Goal: Information Seeking & Learning: Learn about a topic

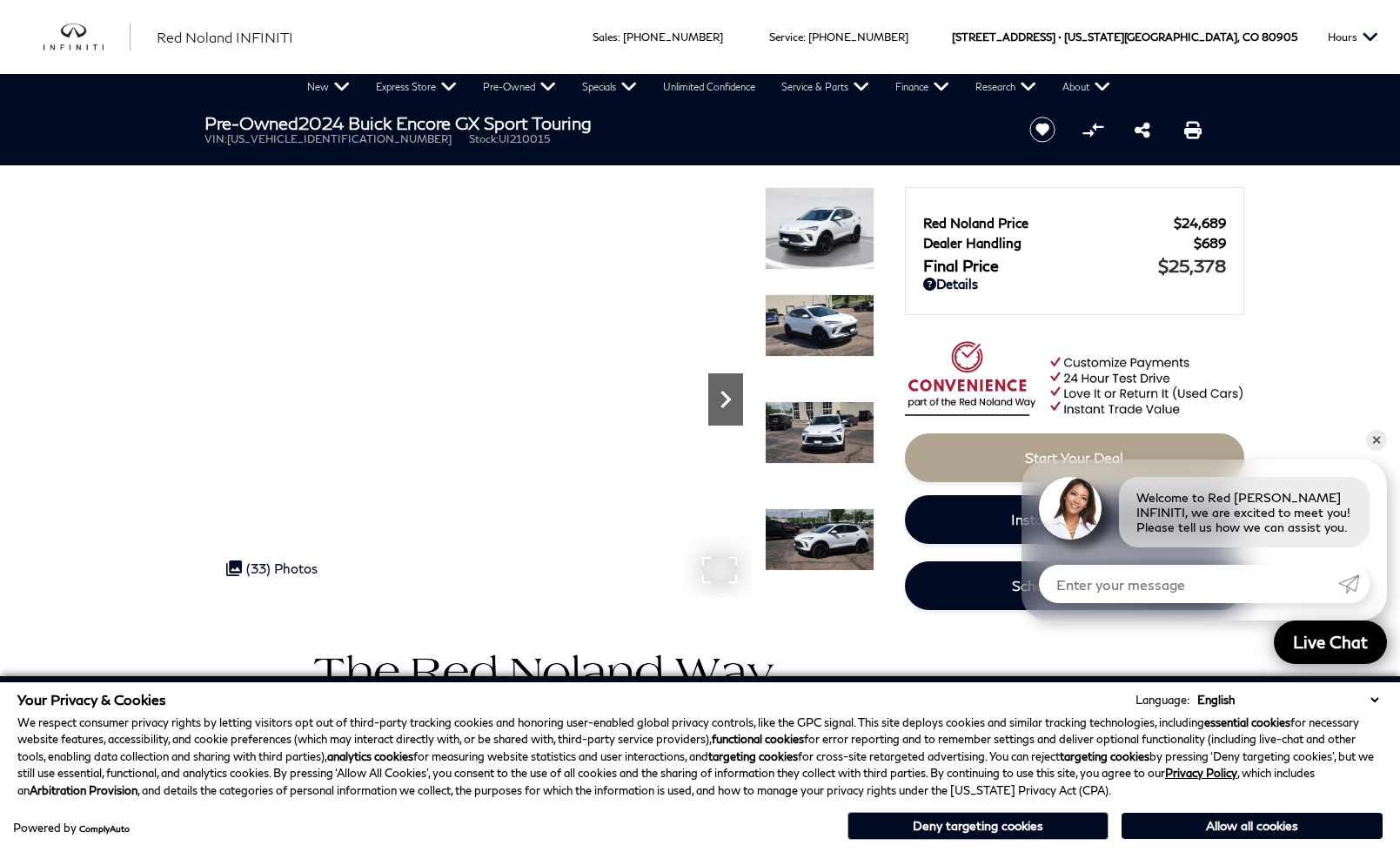
click at [721, 402] on icon "Next" at bounding box center [726, 399] width 35 height 35
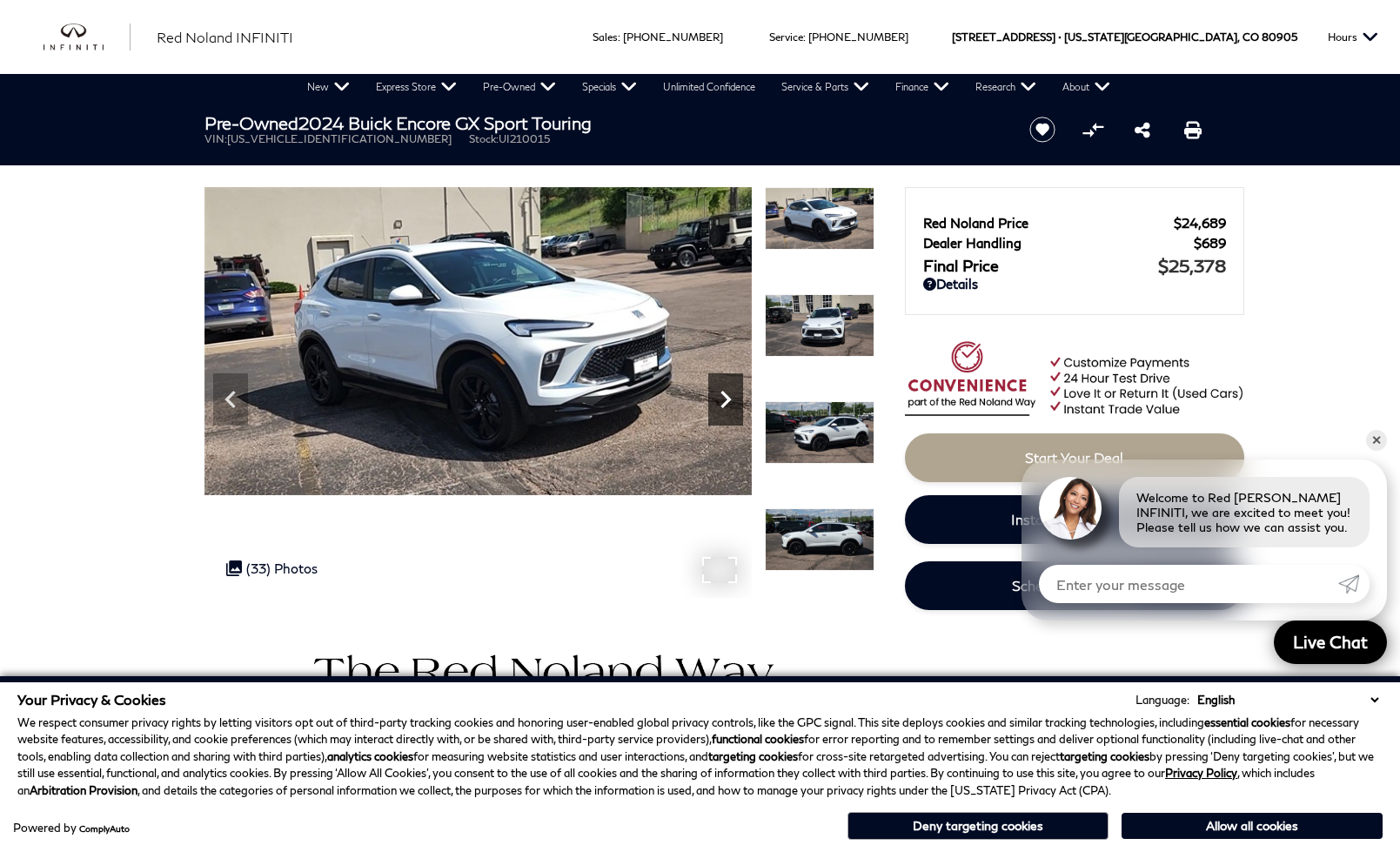
click at [721, 402] on icon "Next" at bounding box center [726, 399] width 35 height 35
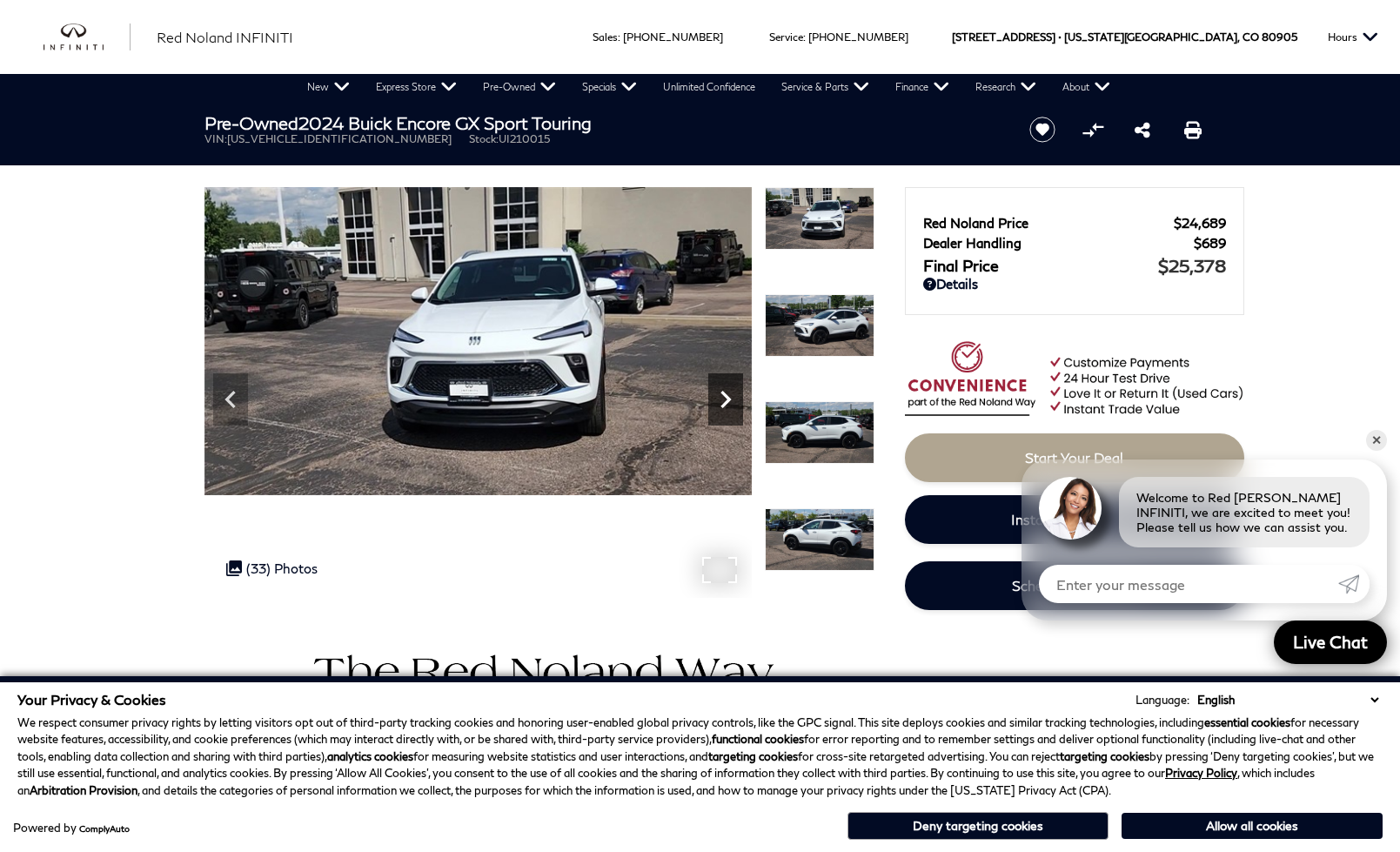
click at [721, 402] on icon "Next" at bounding box center [726, 399] width 35 height 35
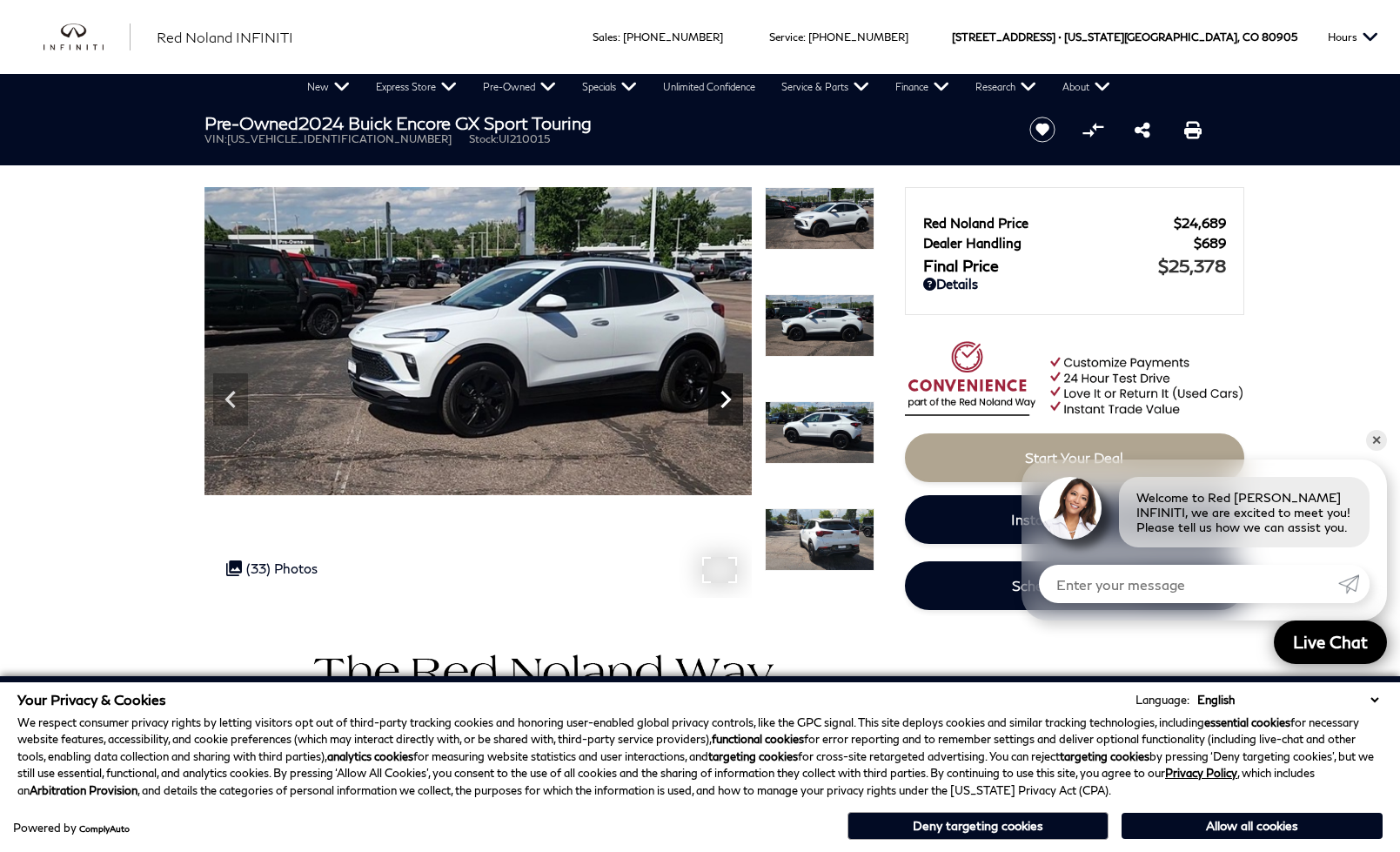
click at [721, 402] on icon "Next" at bounding box center [726, 399] width 35 height 35
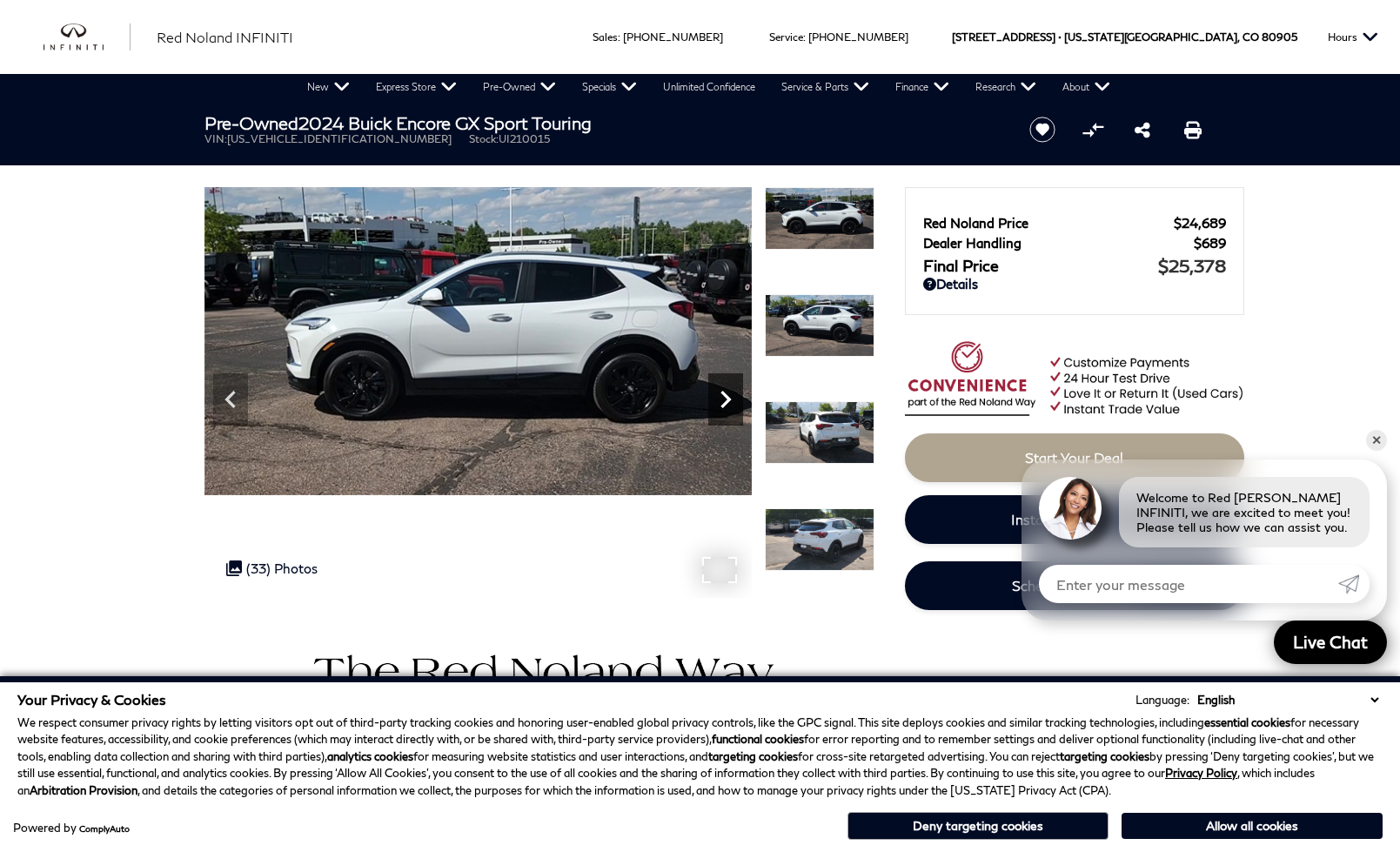
click at [721, 402] on icon "Next" at bounding box center [726, 399] width 35 height 35
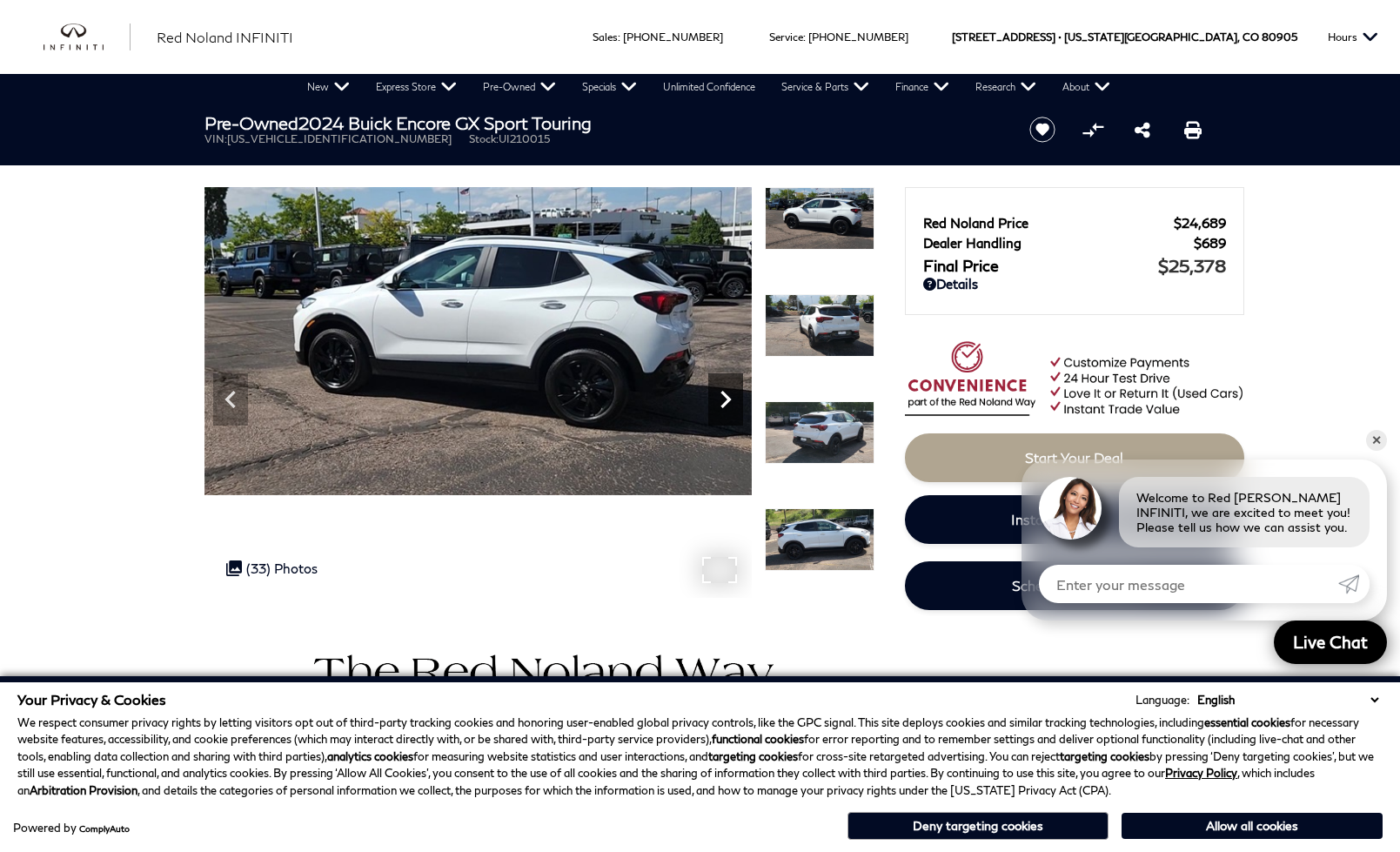
click at [725, 395] on icon "Next" at bounding box center [726, 399] width 10 height 17
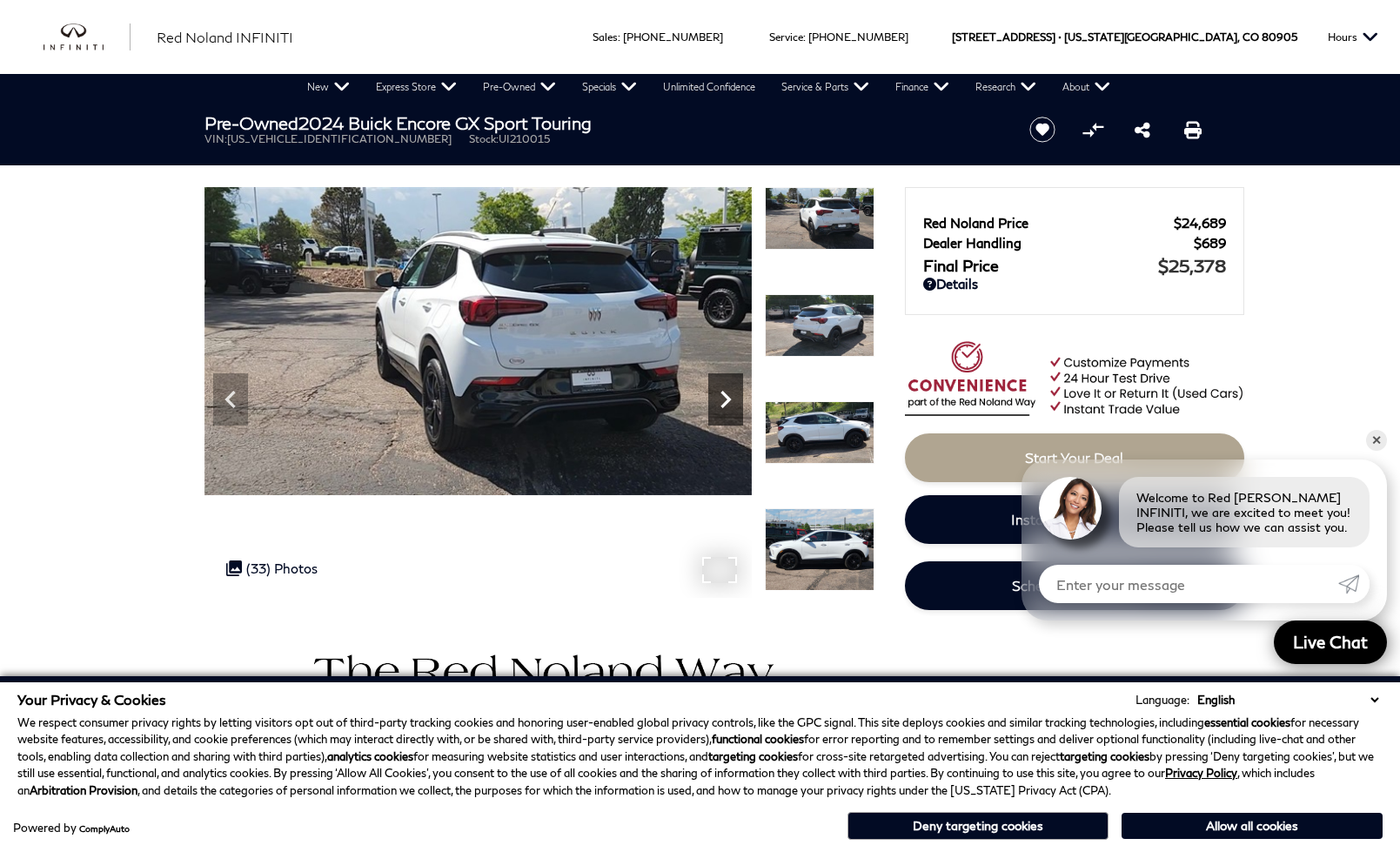
click at [724, 391] on icon "Next" at bounding box center [726, 399] width 35 height 35
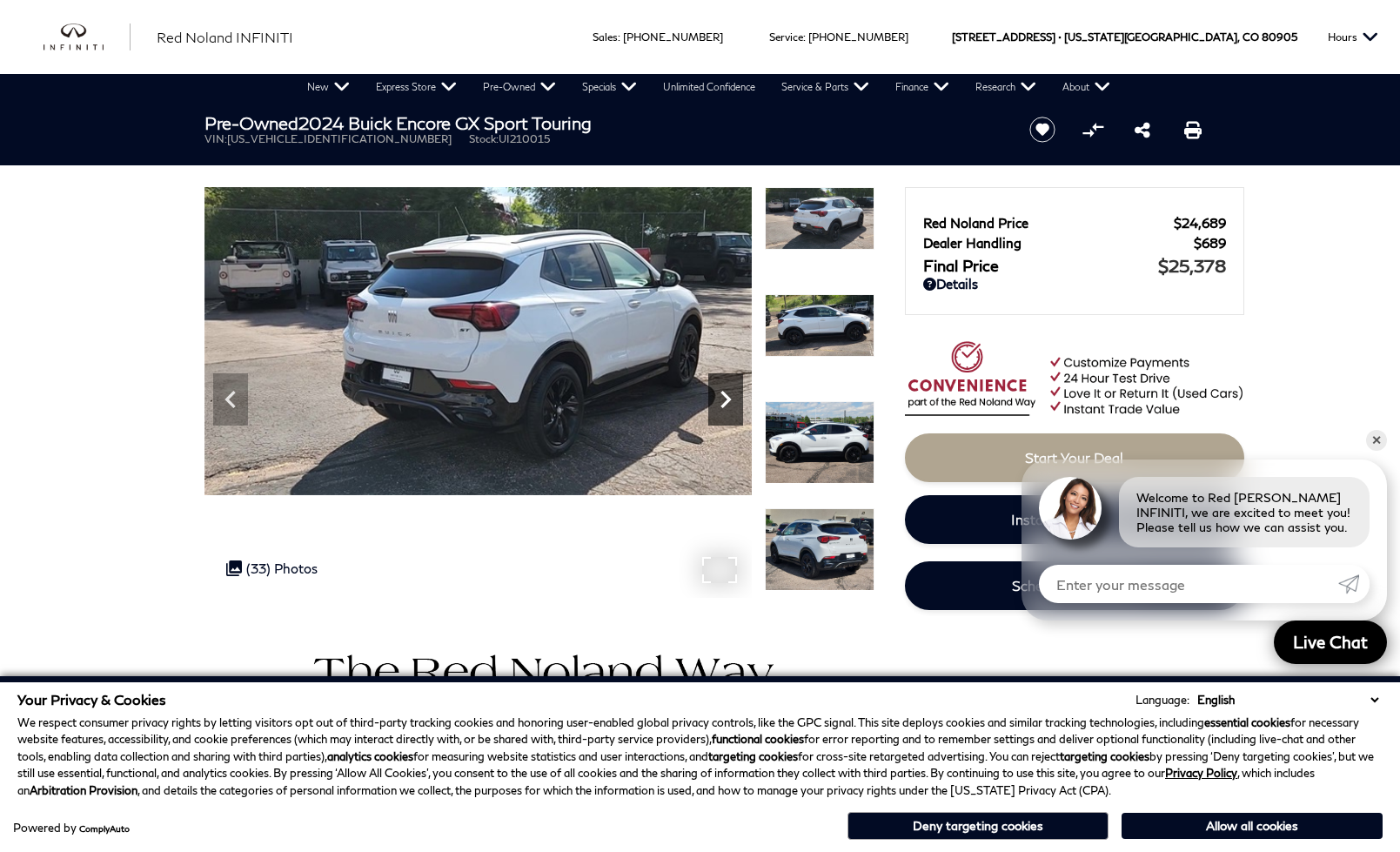
click at [724, 391] on icon "Next" at bounding box center [726, 399] width 35 height 35
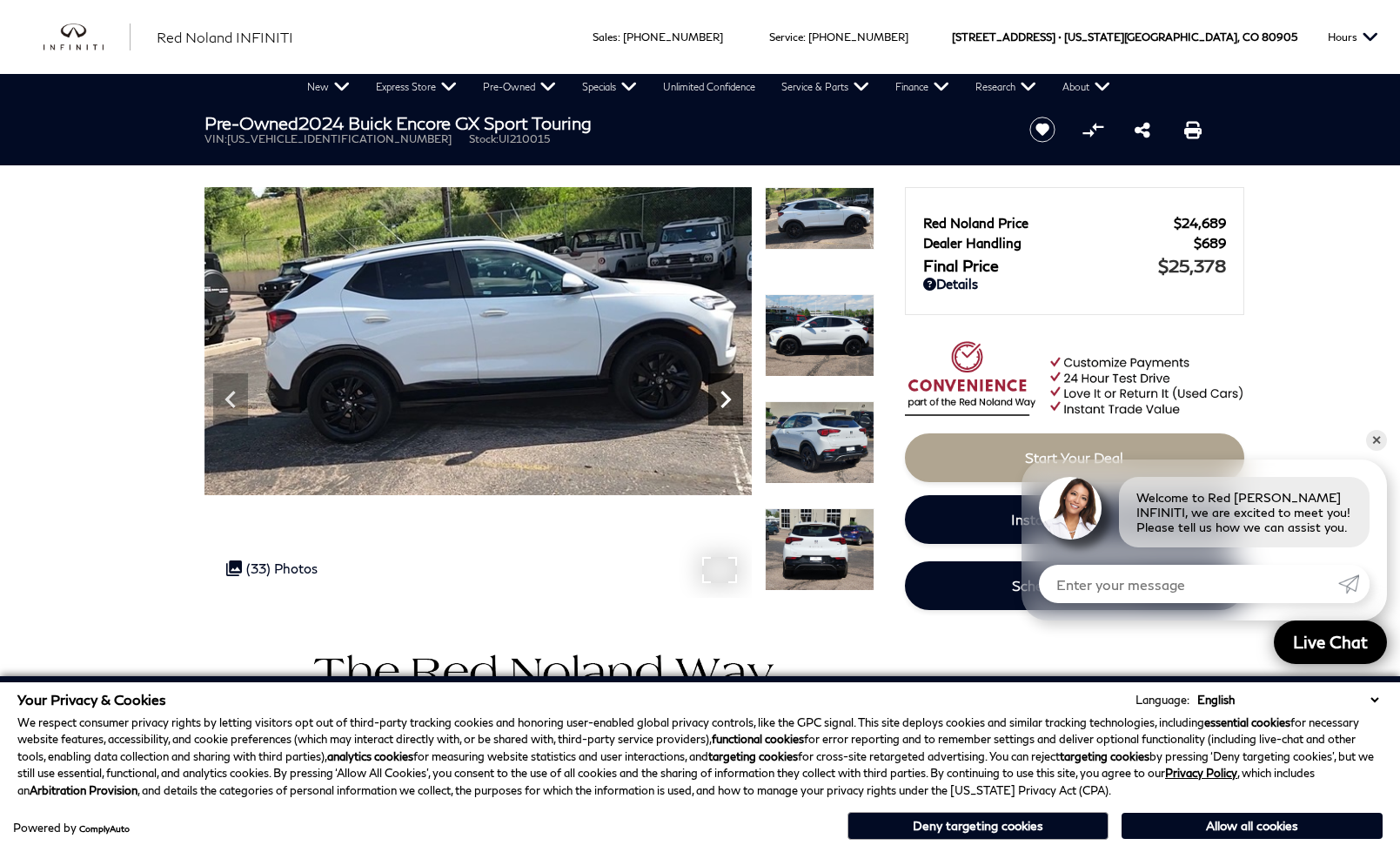
click at [724, 391] on icon "Next" at bounding box center [726, 399] width 35 height 35
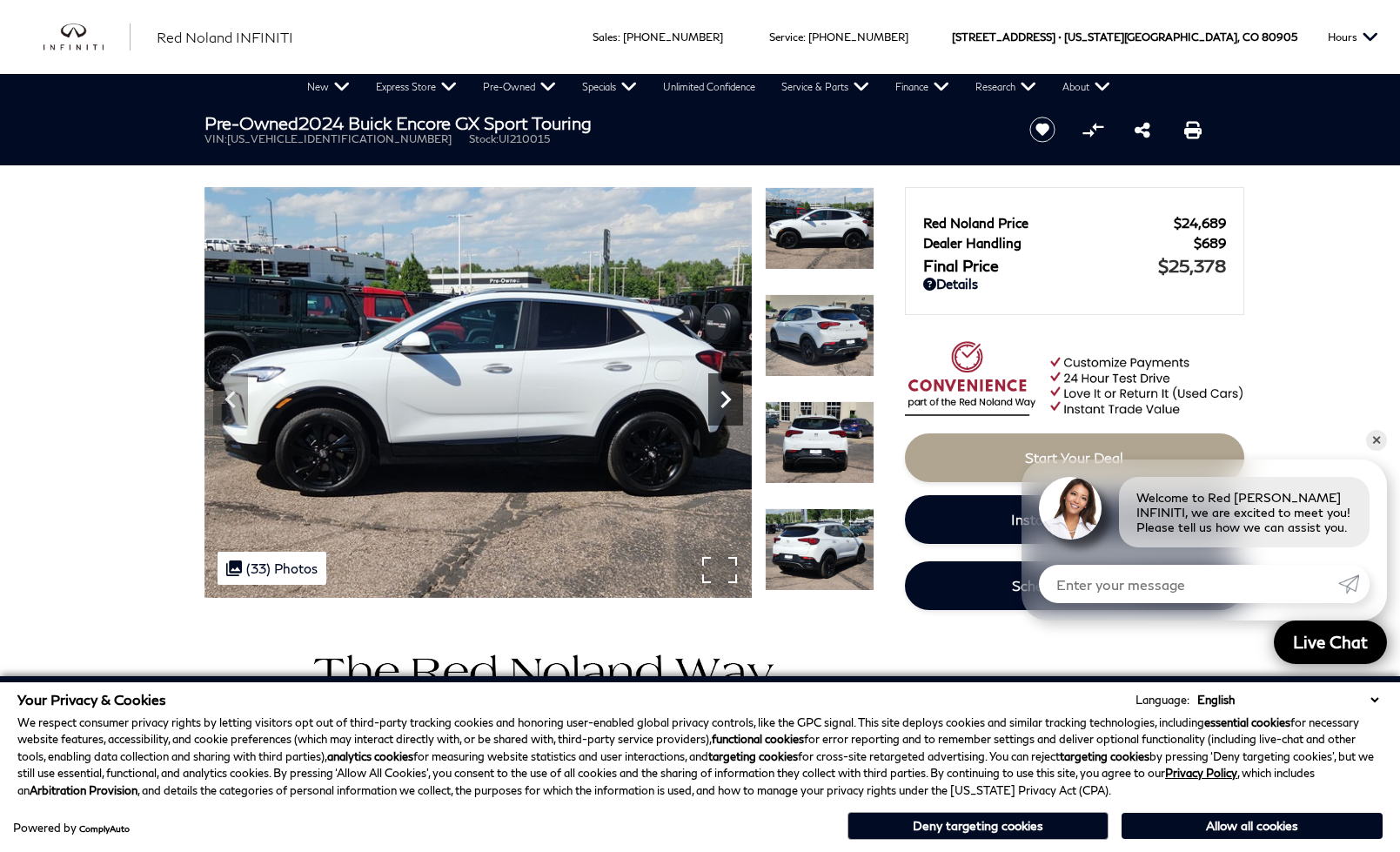
click at [721, 408] on icon "Next" at bounding box center [726, 399] width 35 height 35
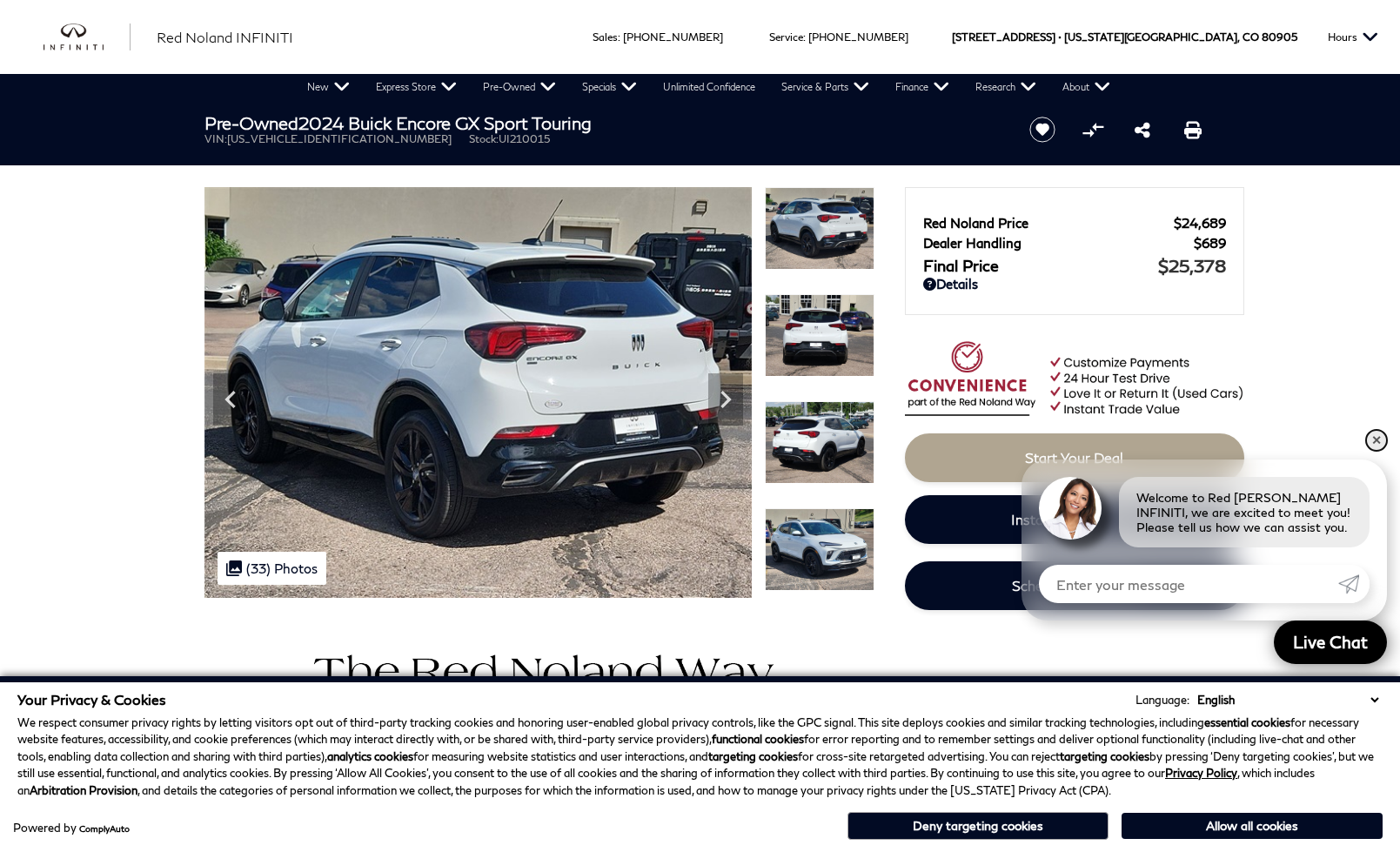
click at [1381, 432] on link "✕" at bounding box center [1376, 440] width 21 height 21
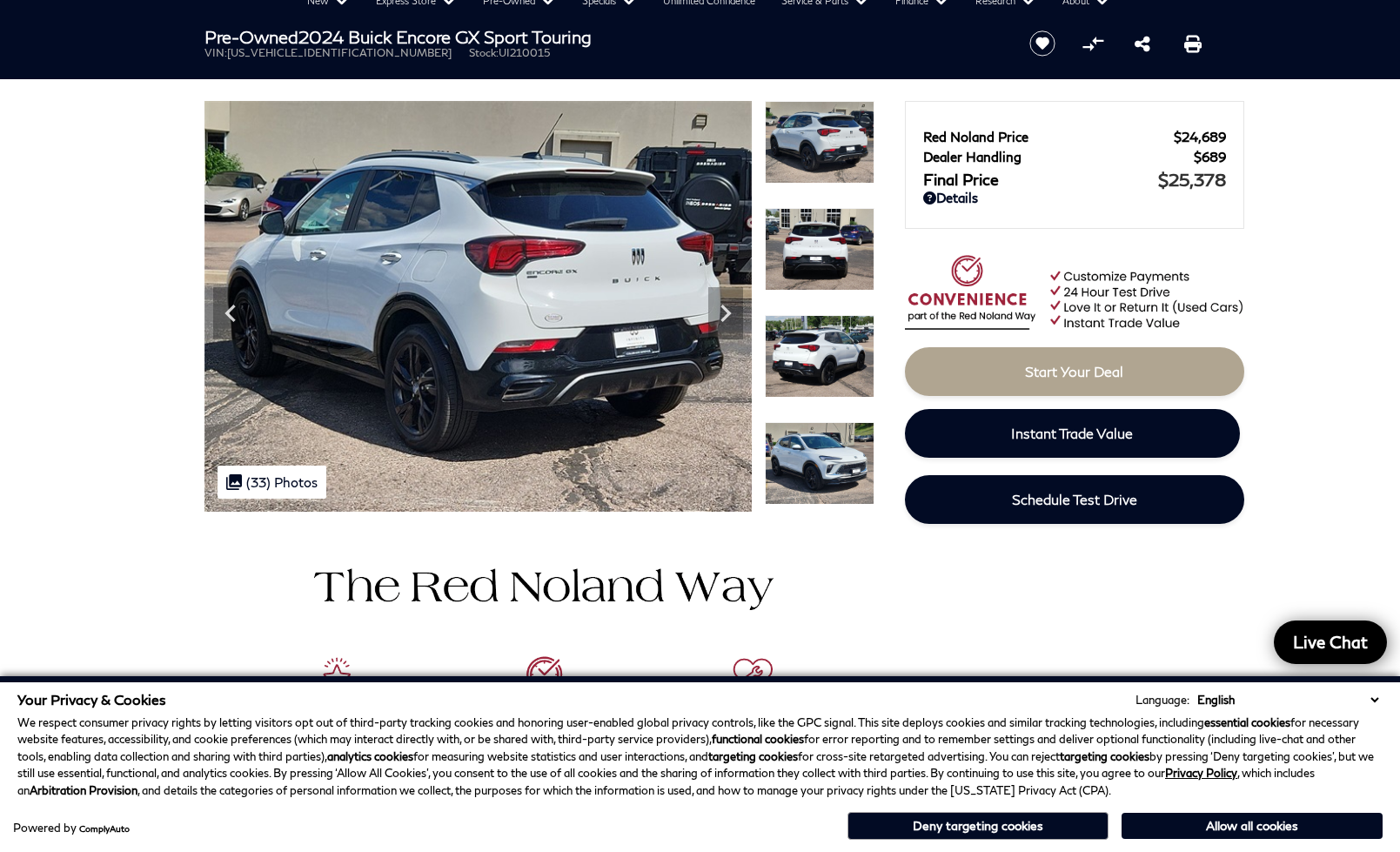
scroll to position [97, 0]
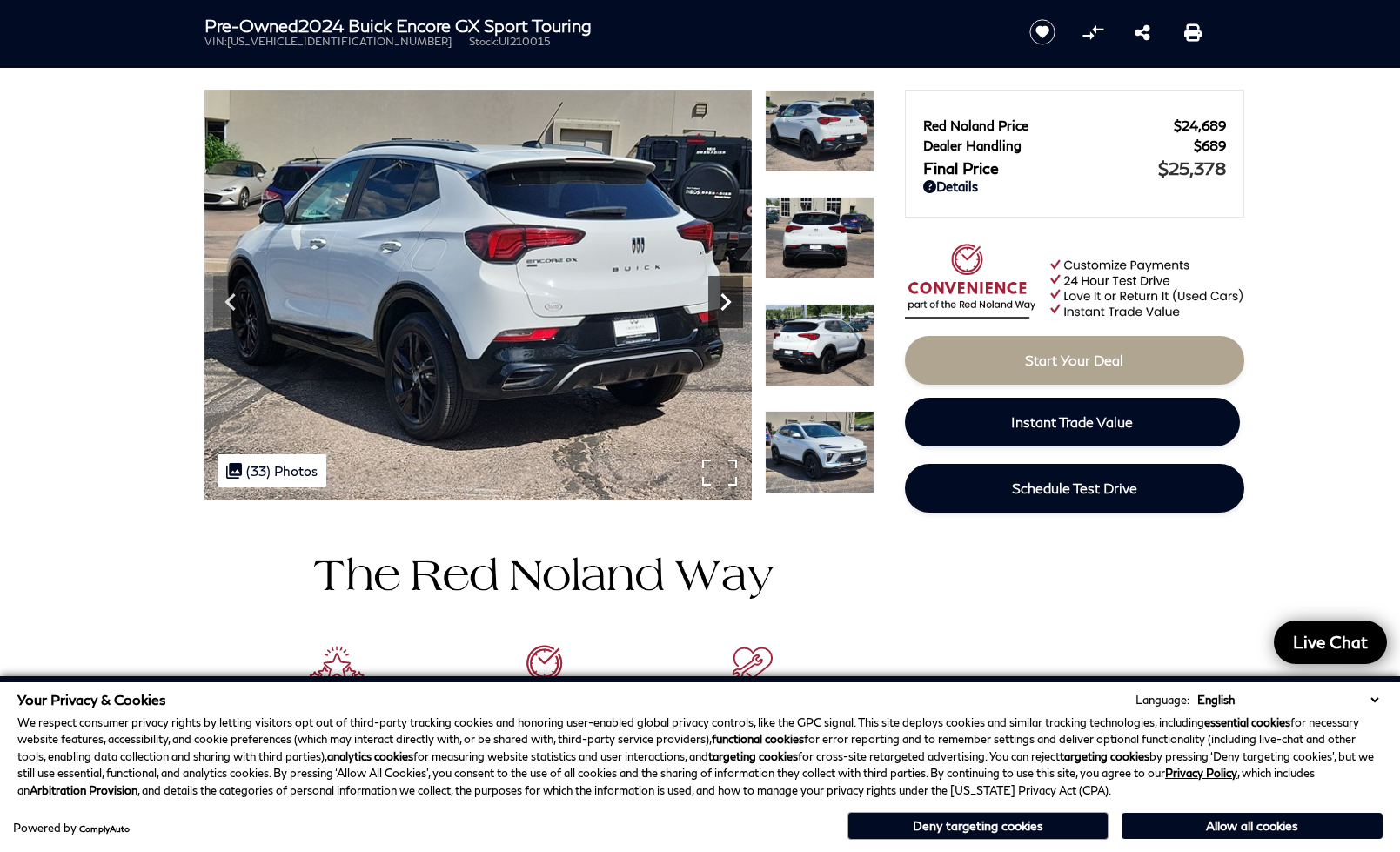
click at [725, 310] on icon "Next" at bounding box center [726, 302] width 35 height 35
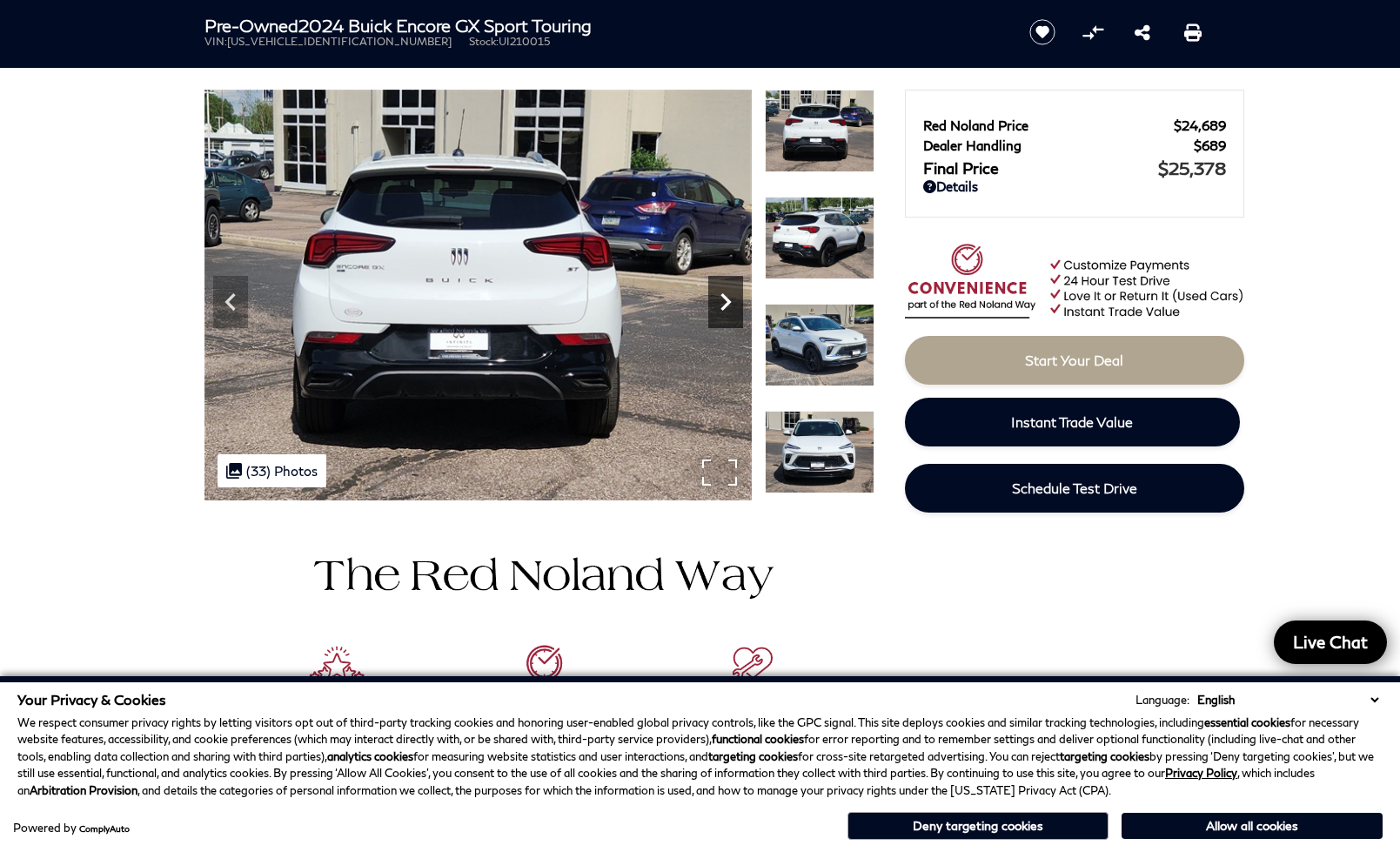
click at [725, 310] on icon "Next" at bounding box center [726, 302] width 35 height 35
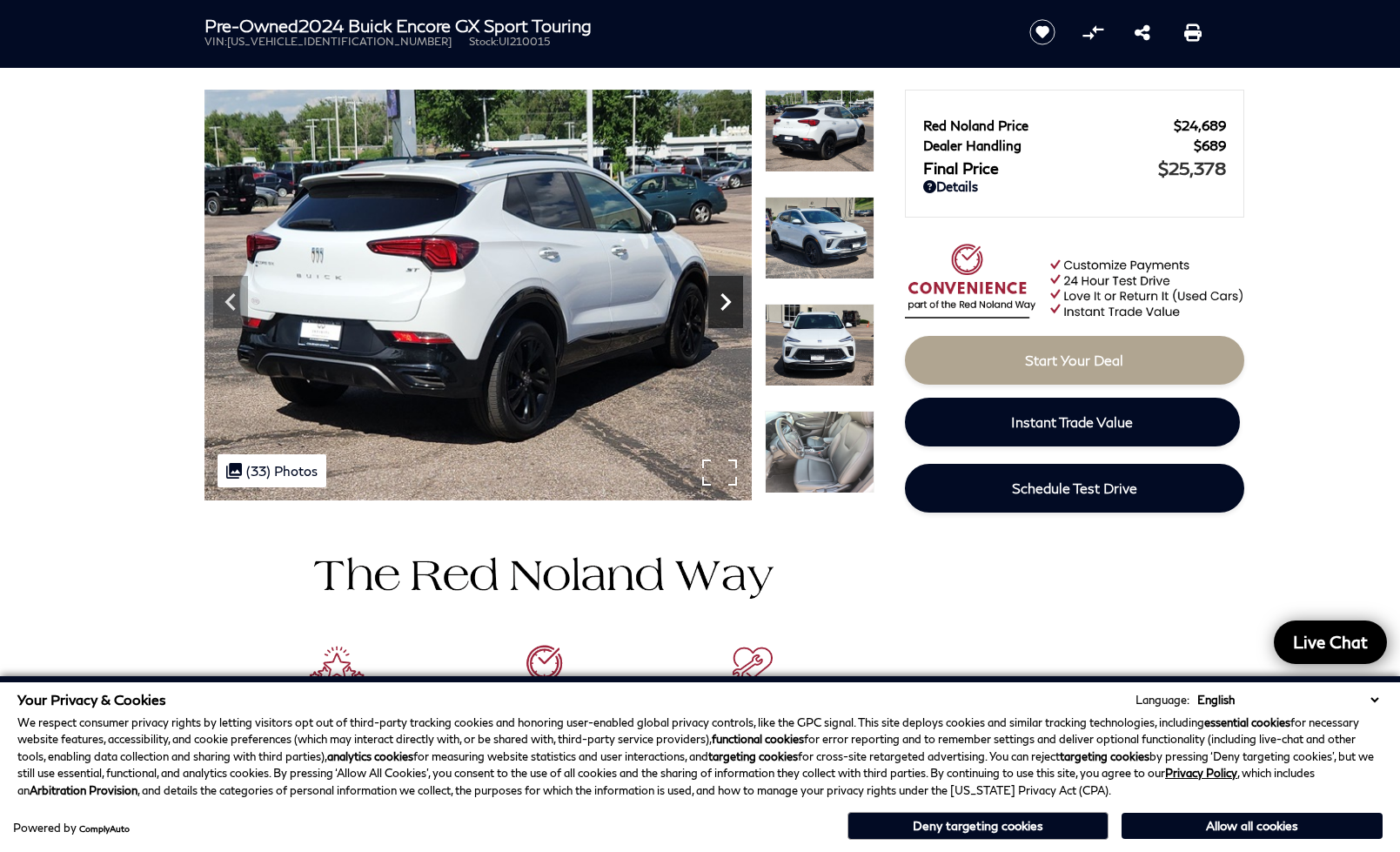
click at [725, 310] on icon "Next" at bounding box center [726, 302] width 35 height 35
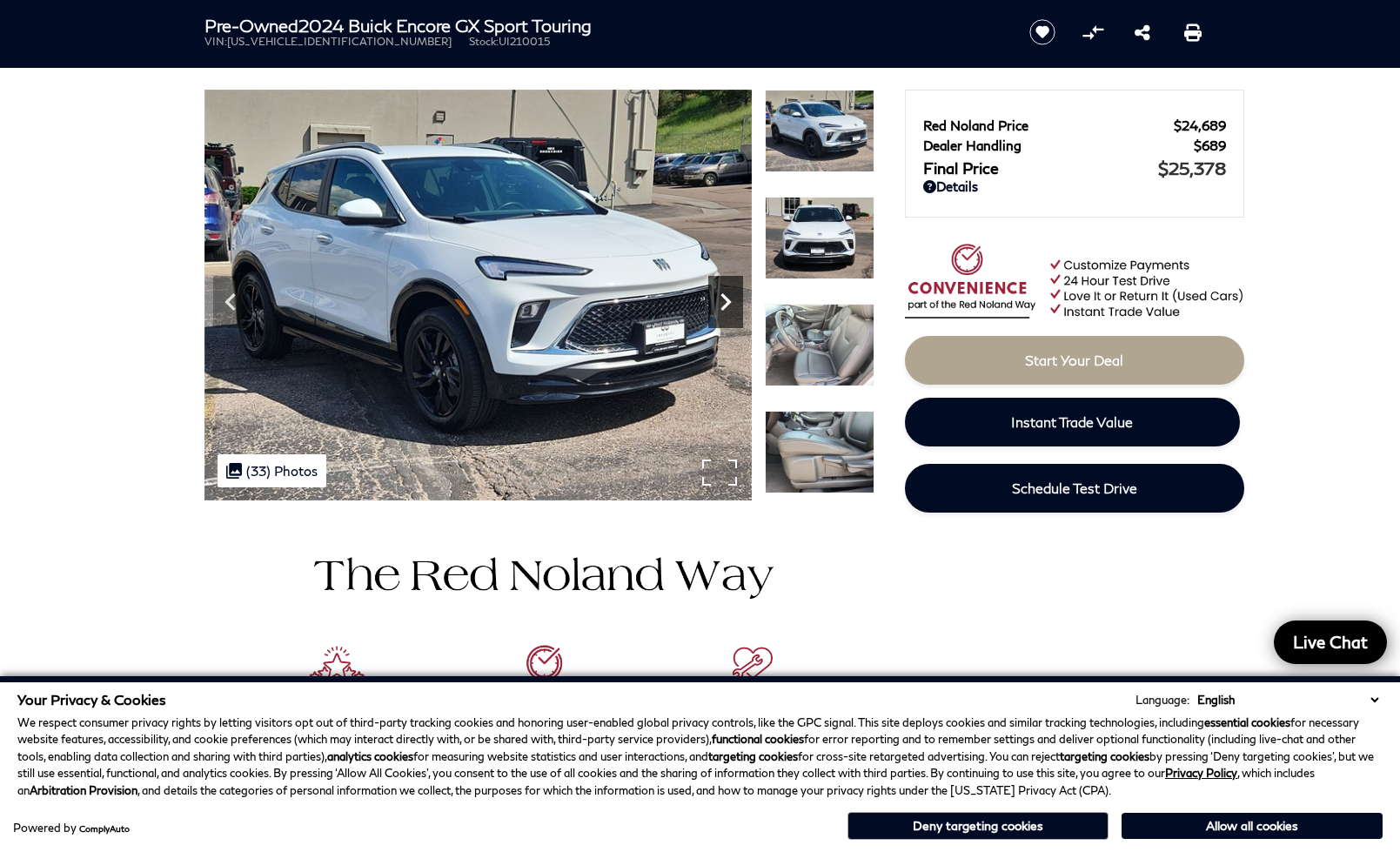
click at [725, 310] on icon "Next" at bounding box center [726, 302] width 35 height 35
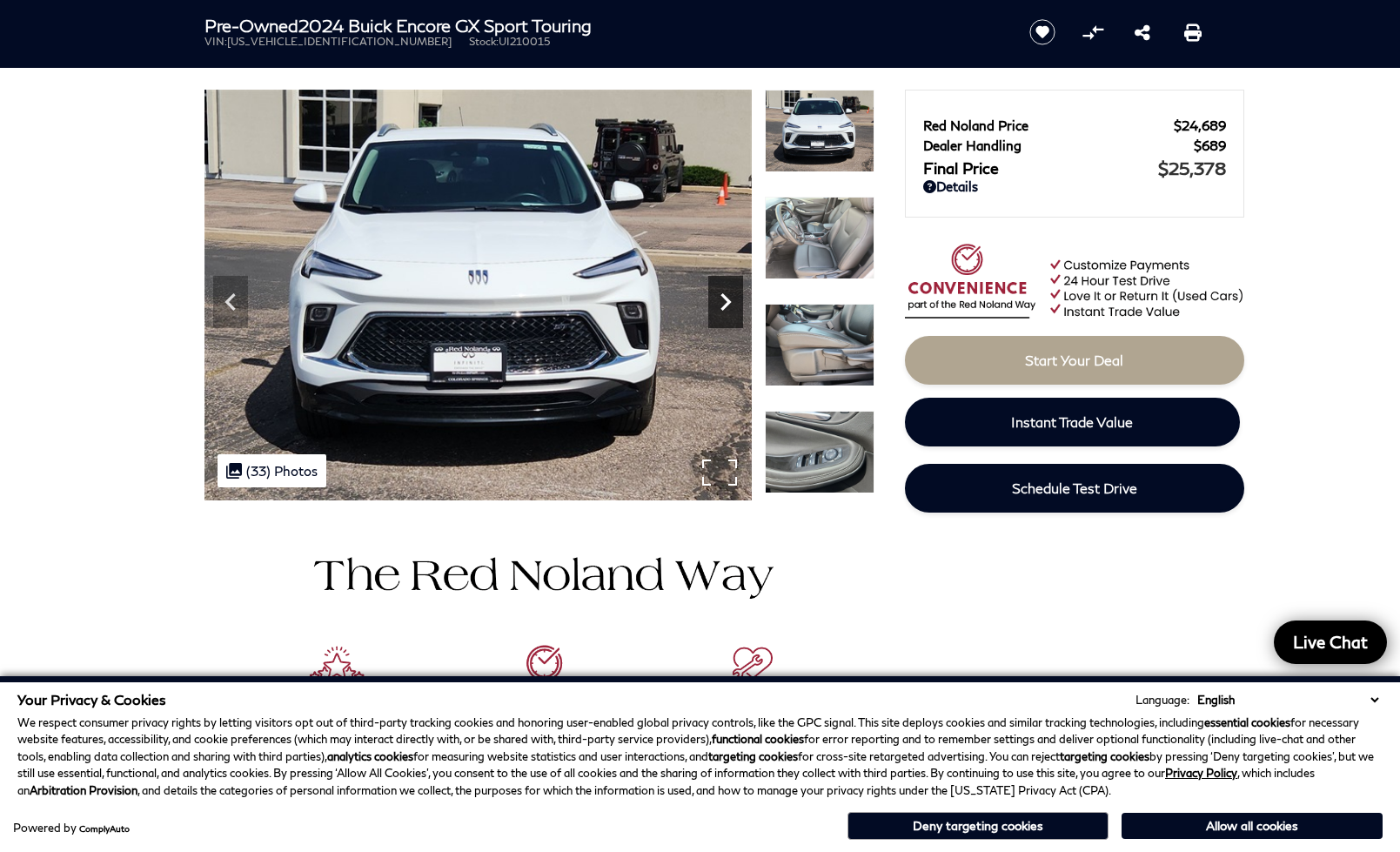
click at [725, 310] on icon "Next" at bounding box center [726, 302] width 35 height 35
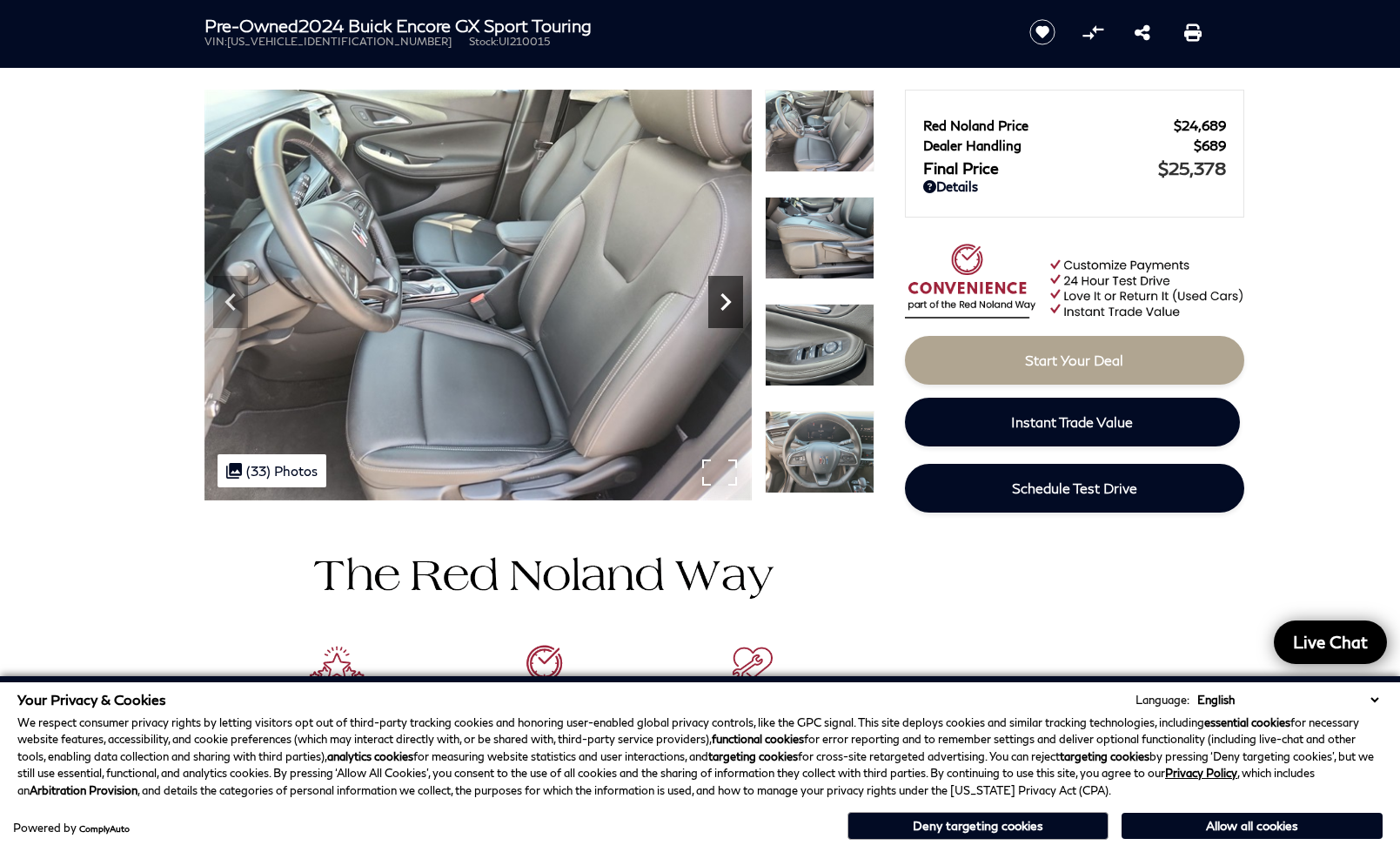
click at [724, 317] on icon "Next" at bounding box center [726, 302] width 35 height 35
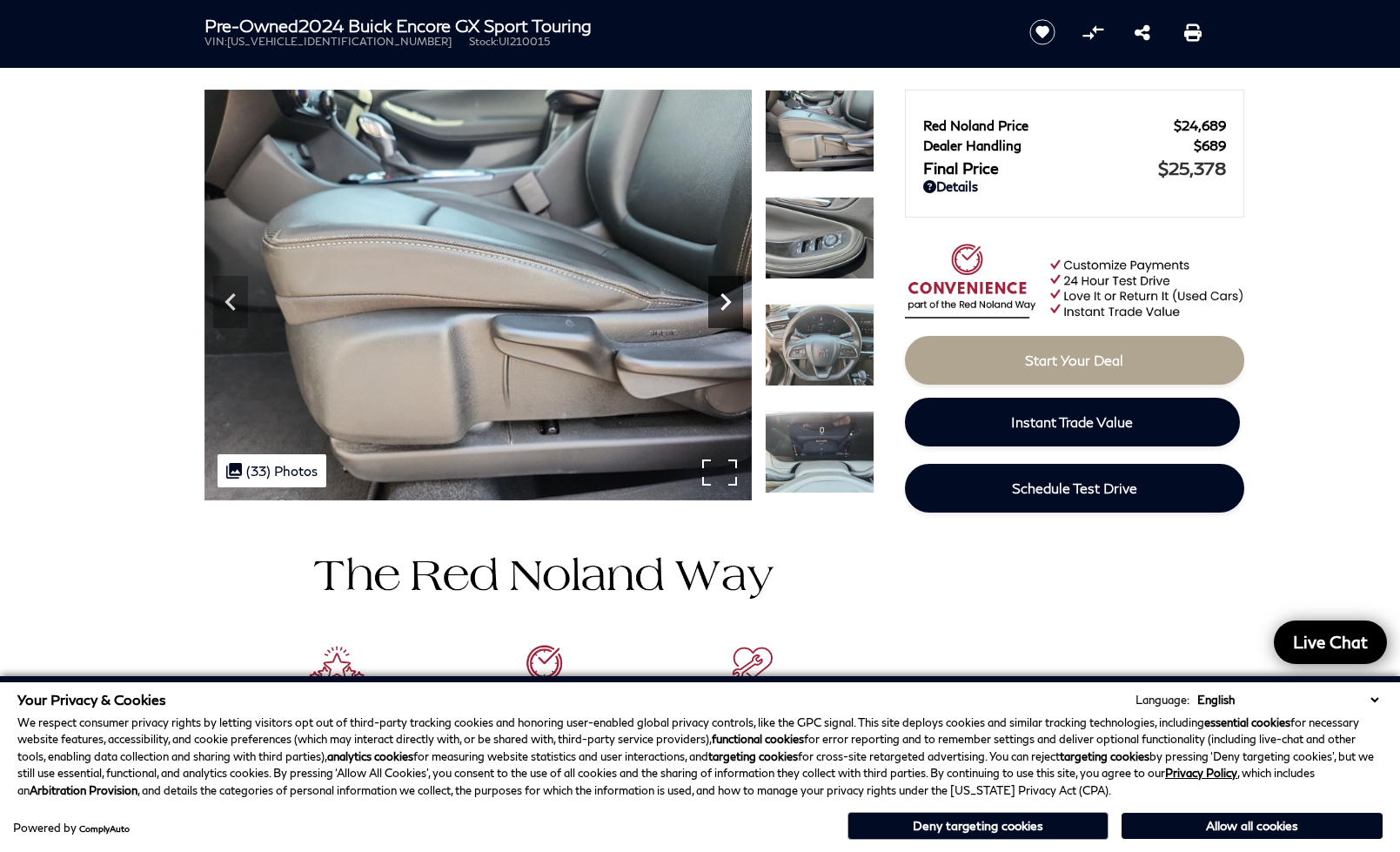
click at [724, 317] on icon "Next" at bounding box center [726, 302] width 35 height 35
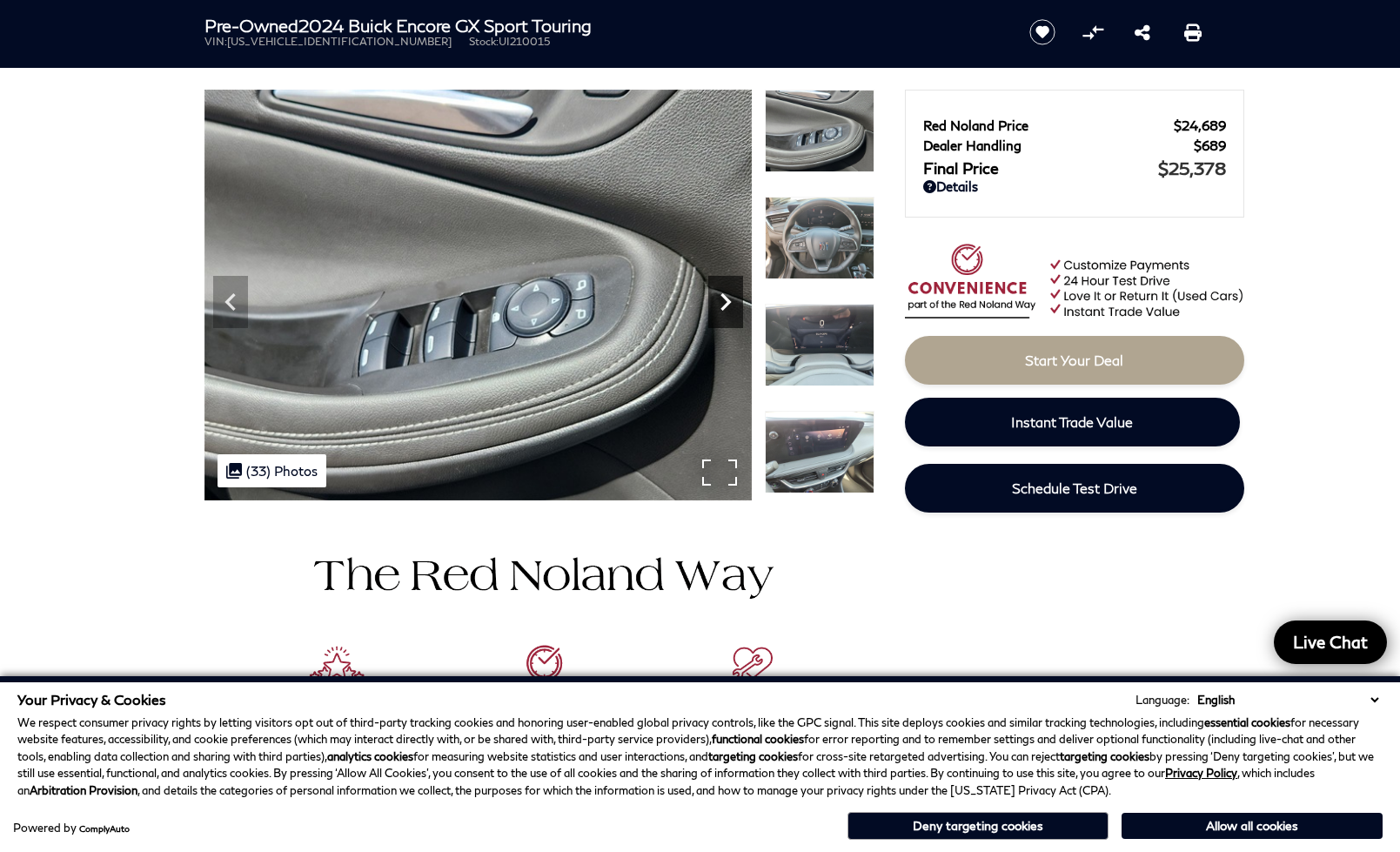
click at [725, 320] on div "Next" at bounding box center [726, 301] width 35 height 52
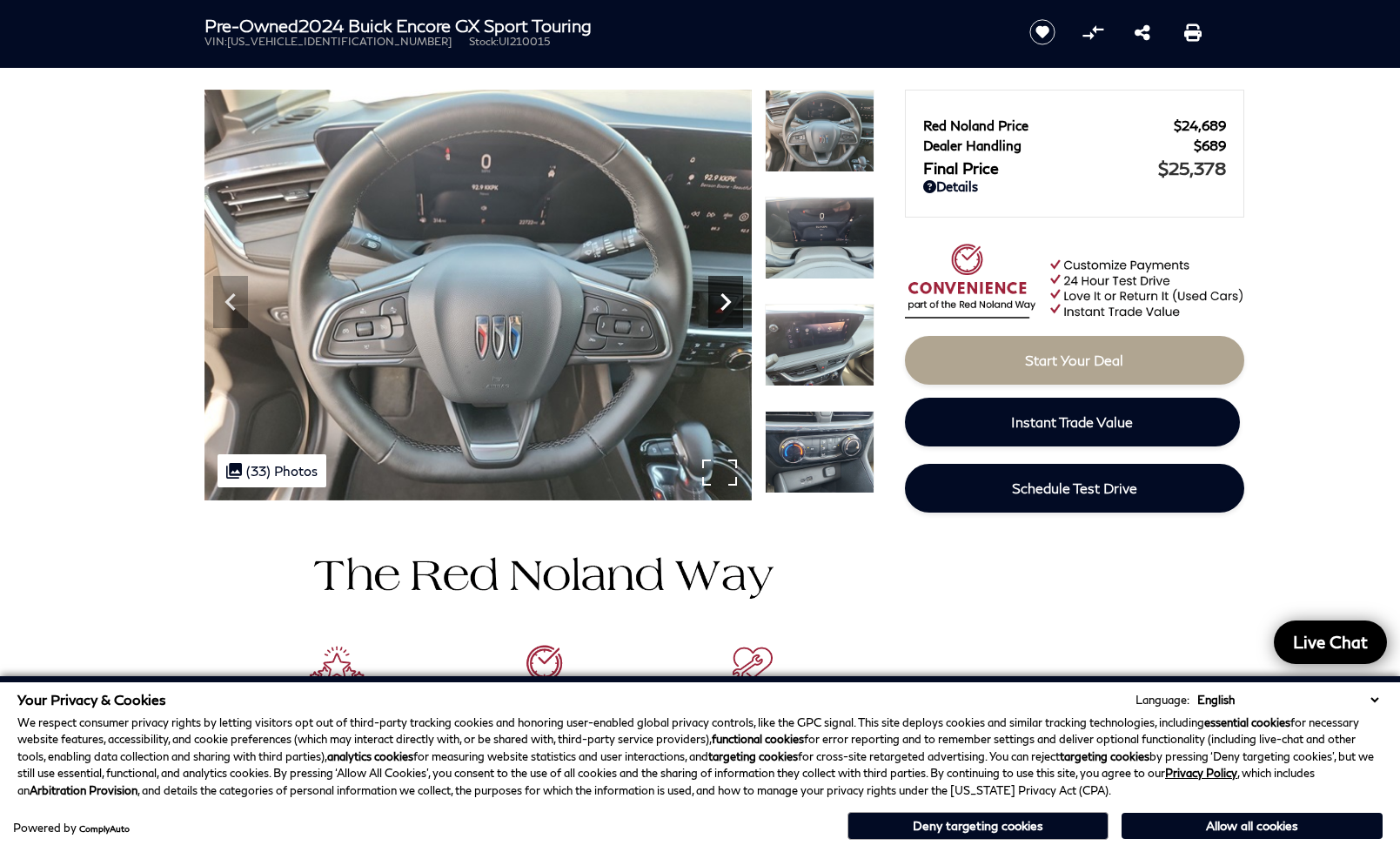
click at [725, 320] on div "Next" at bounding box center [726, 301] width 35 height 52
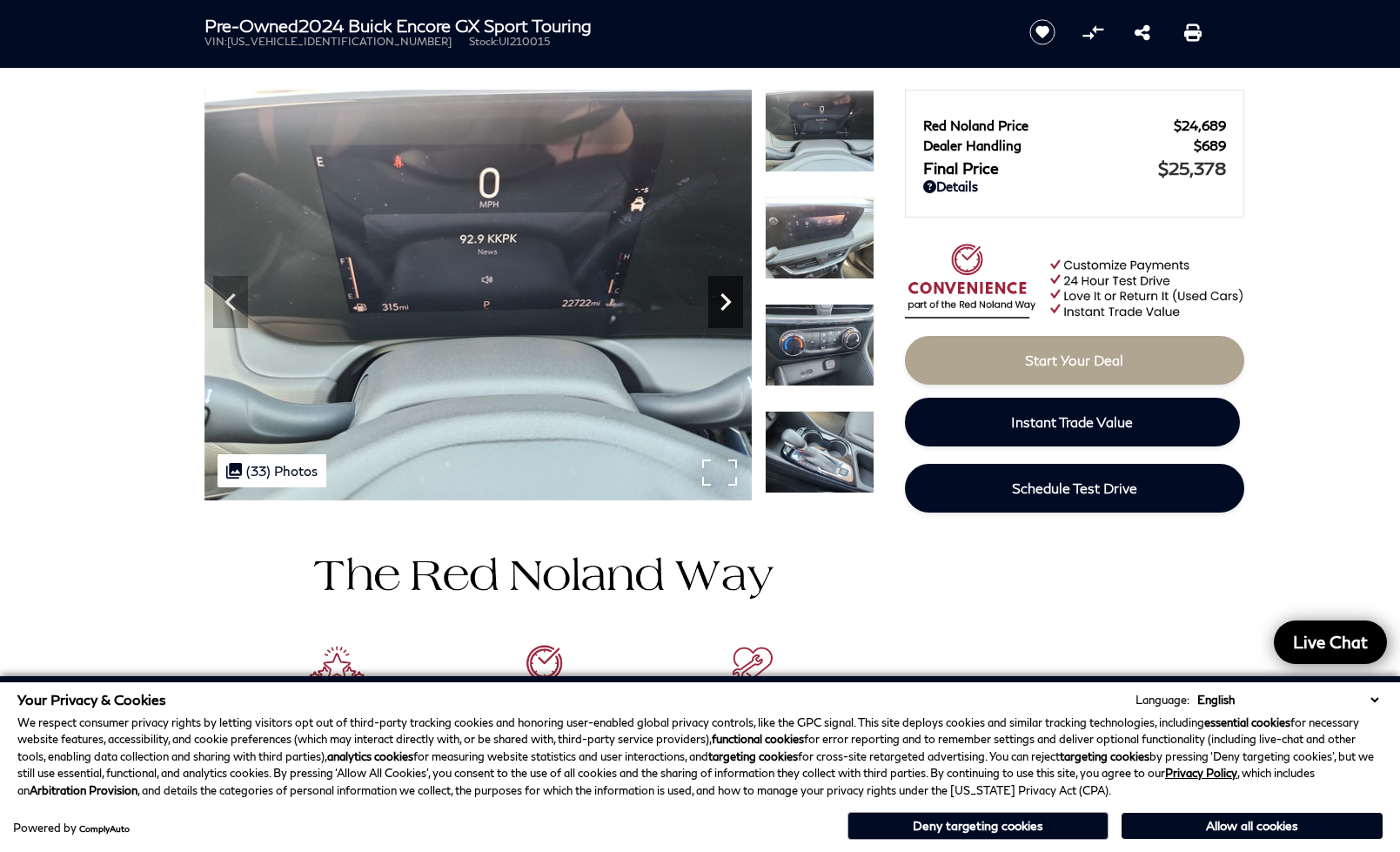
click at [725, 320] on div "Next" at bounding box center [726, 301] width 35 height 52
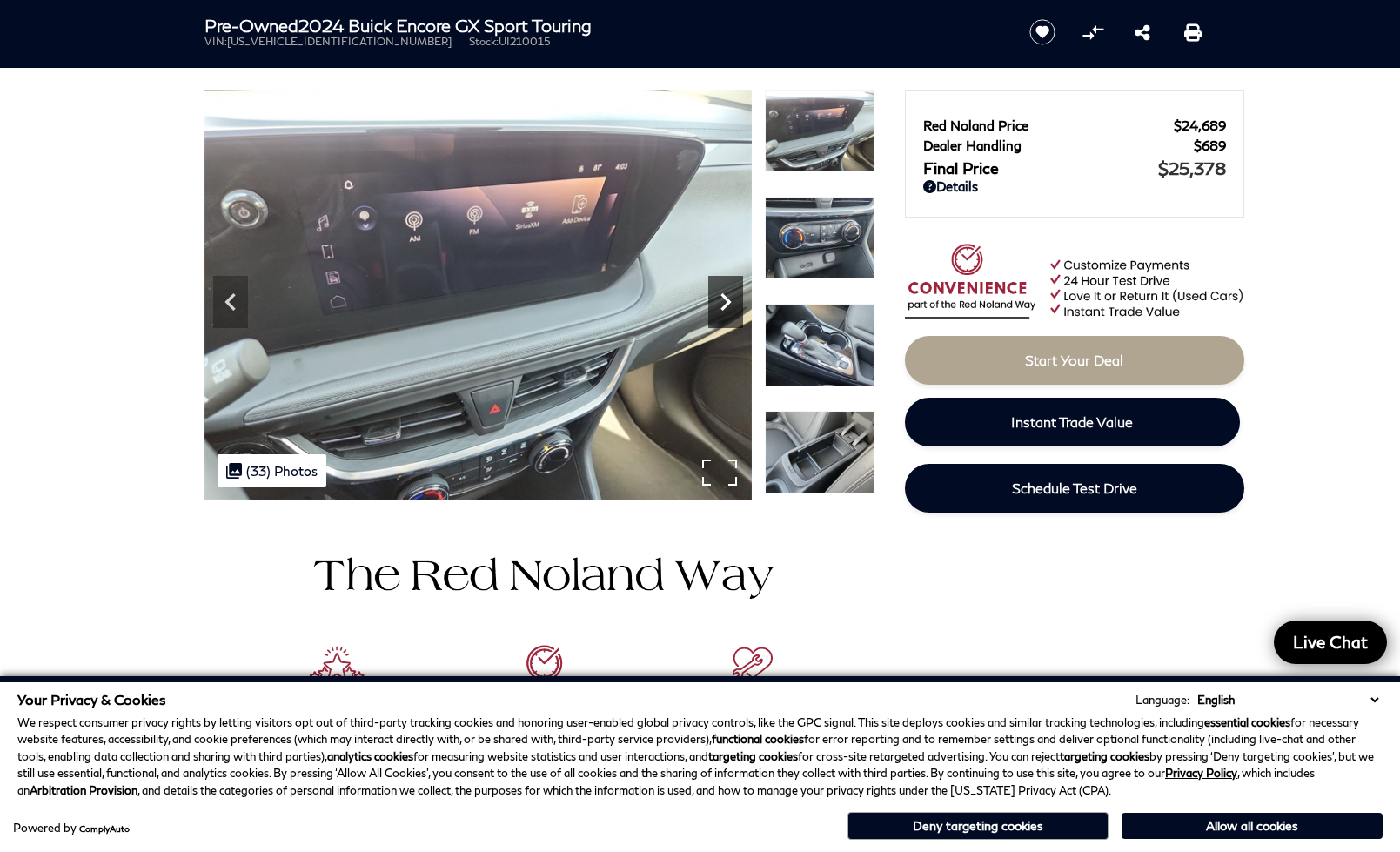
click at [725, 320] on div "Next" at bounding box center [726, 301] width 35 height 52
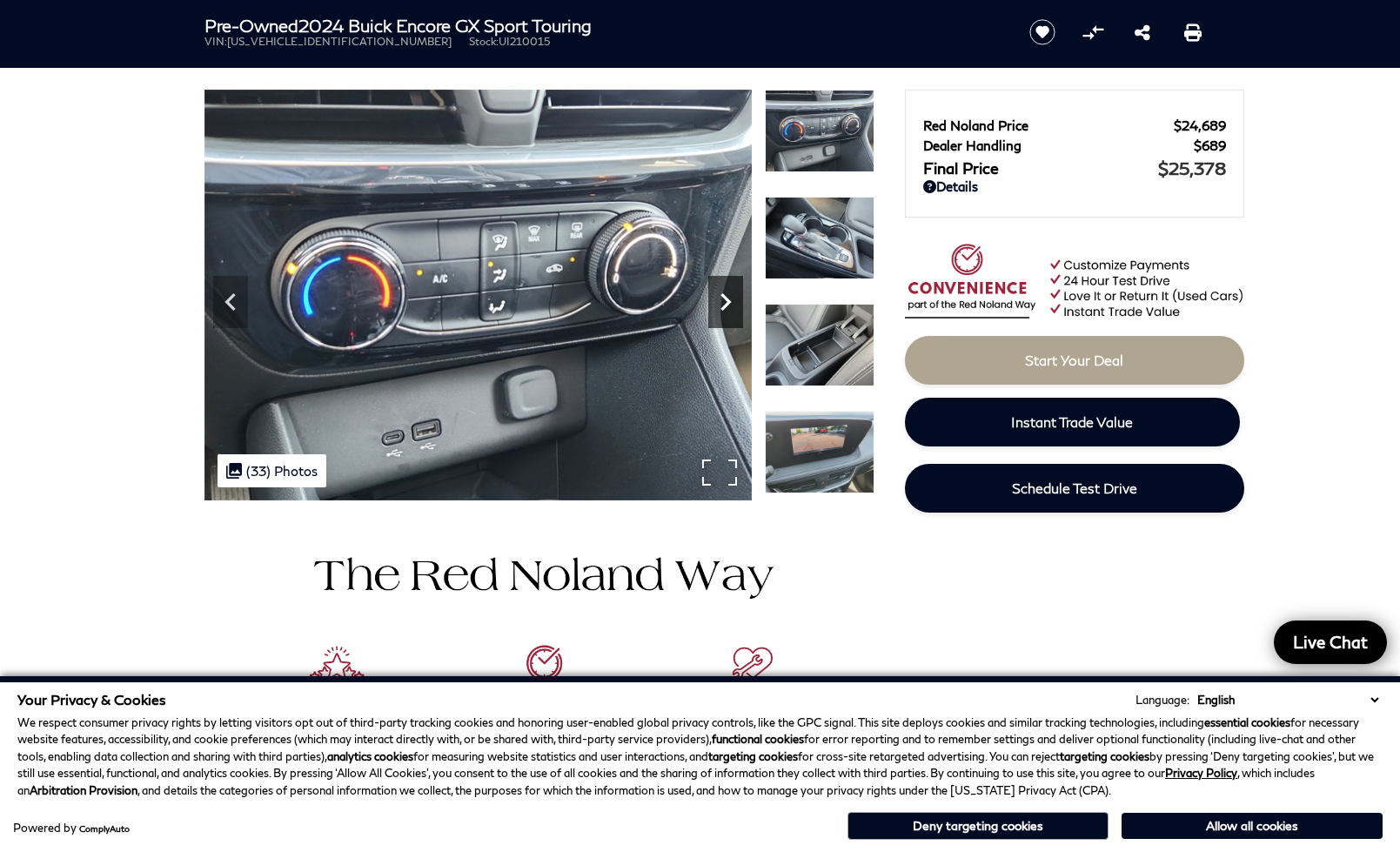
click at [725, 320] on div "Next" at bounding box center [726, 301] width 35 height 52
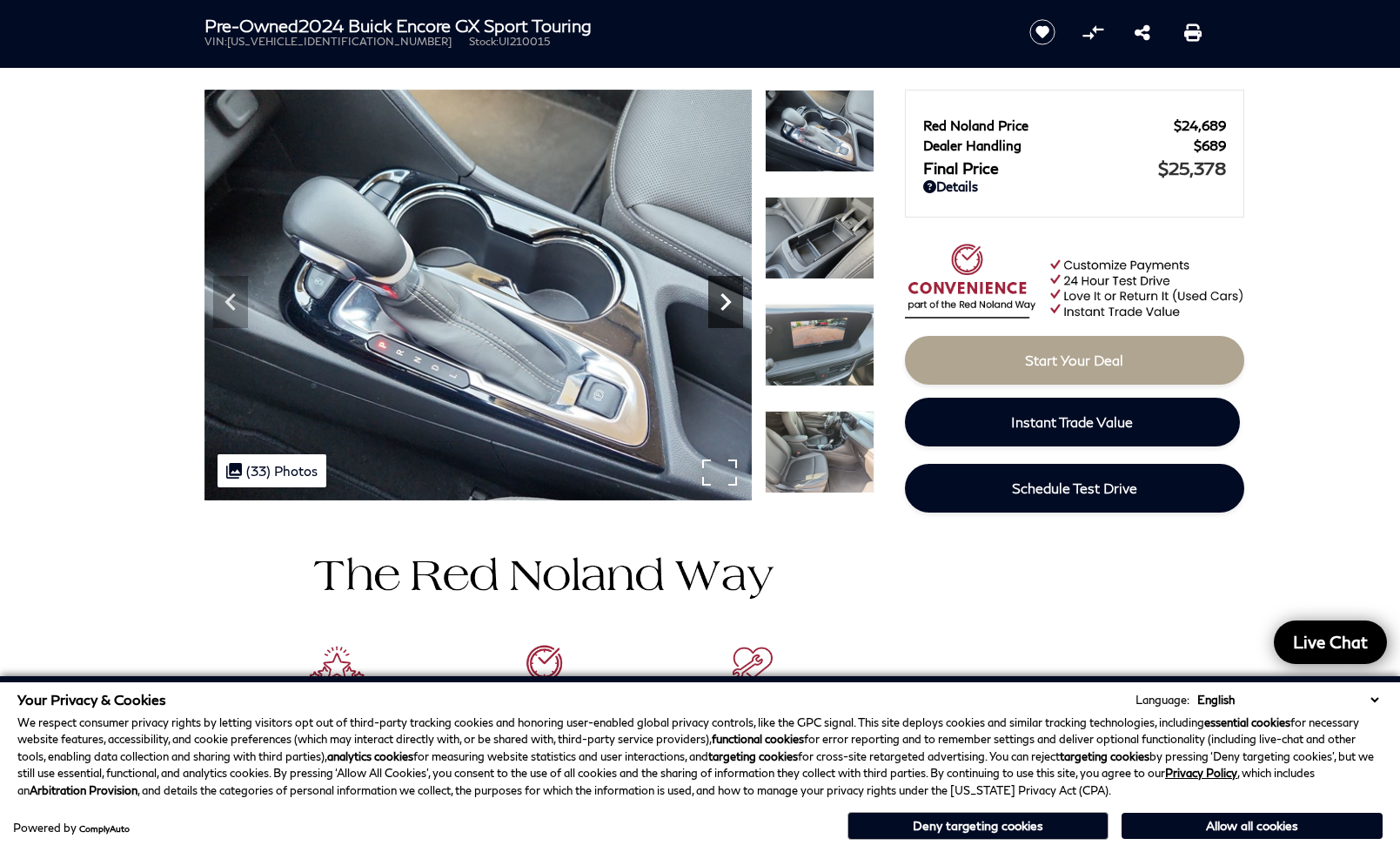
click at [725, 320] on div "Next" at bounding box center [726, 301] width 35 height 52
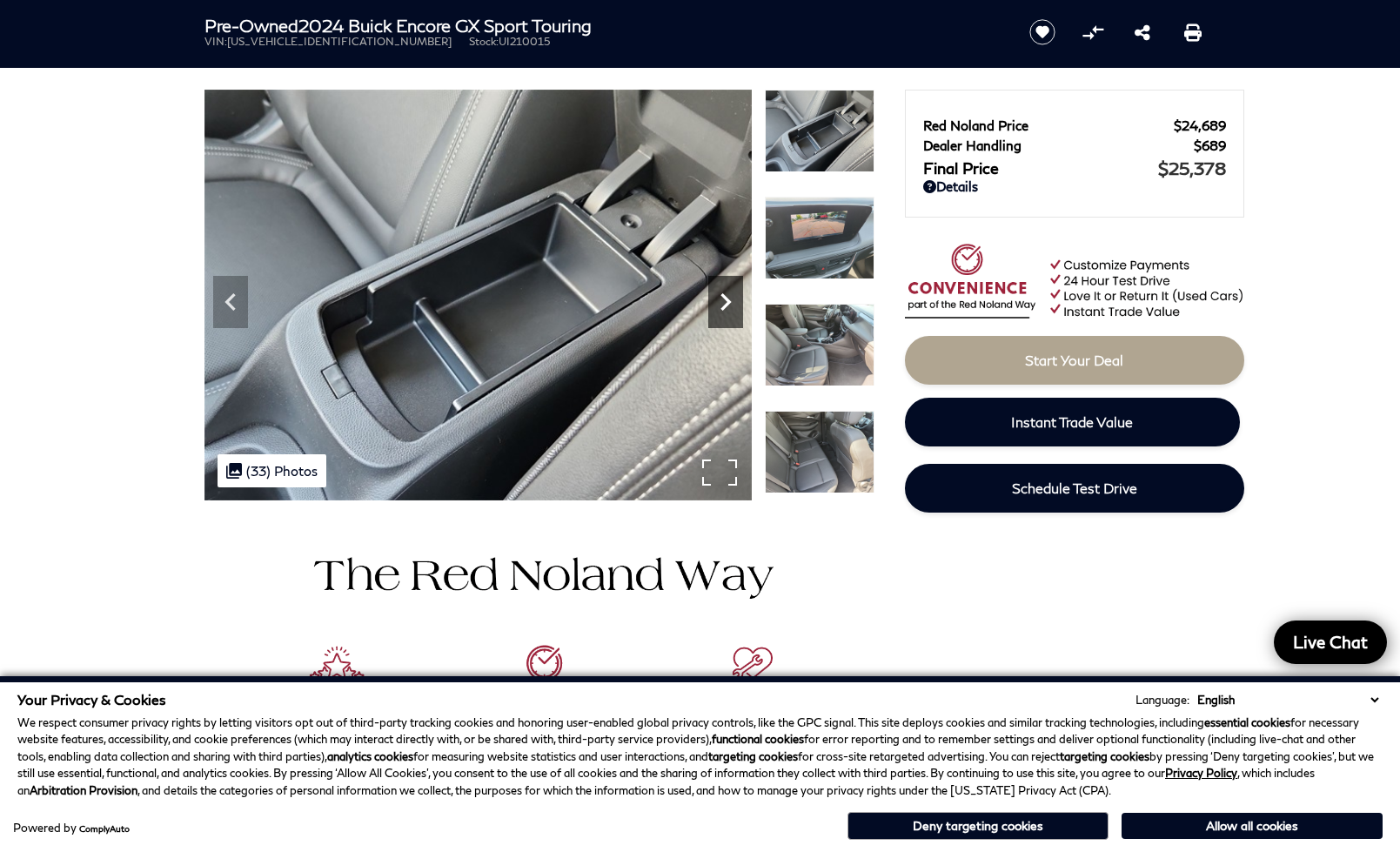
click at [725, 320] on div "Next" at bounding box center [726, 301] width 35 height 52
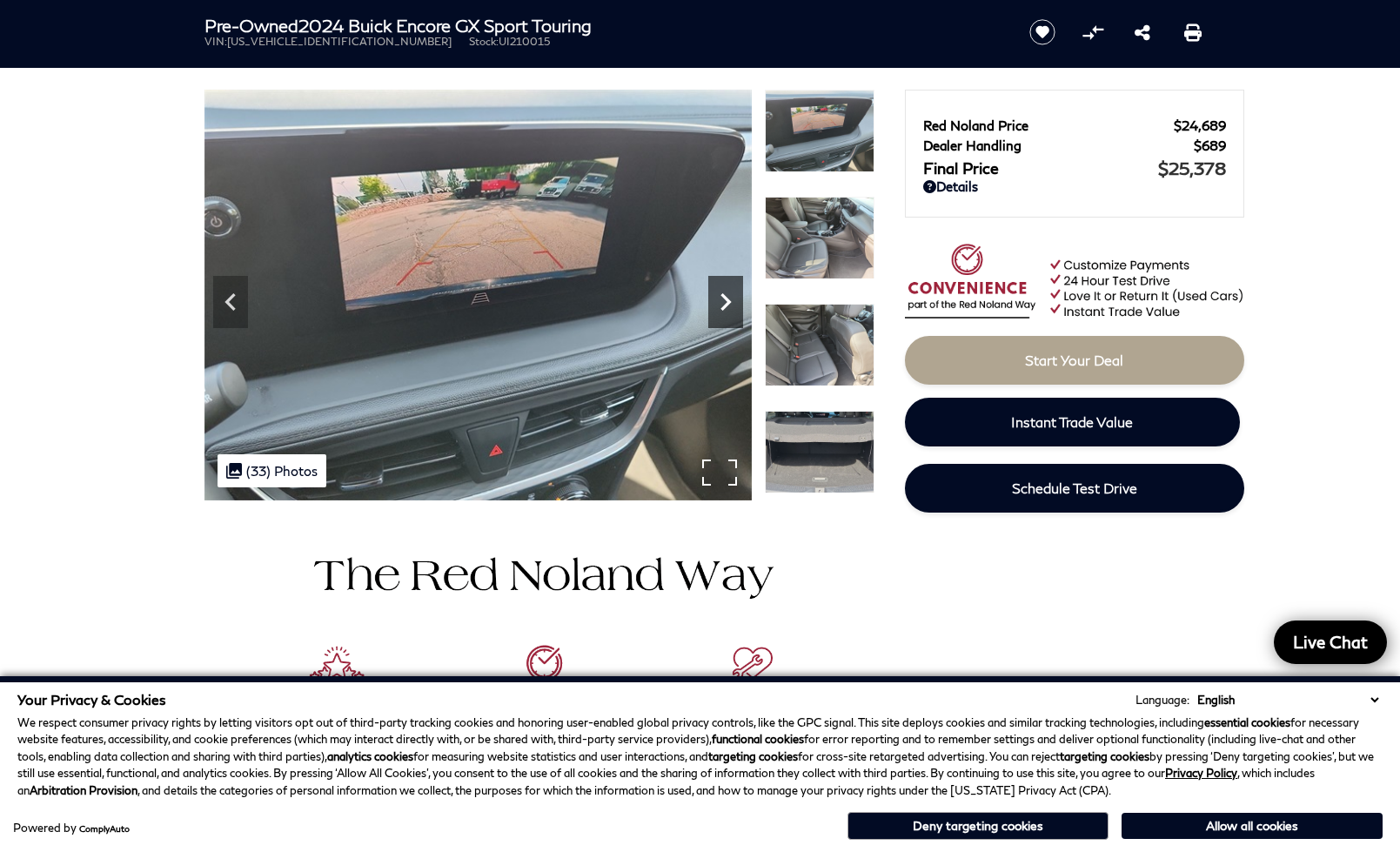
click at [725, 320] on div "Next" at bounding box center [726, 301] width 35 height 52
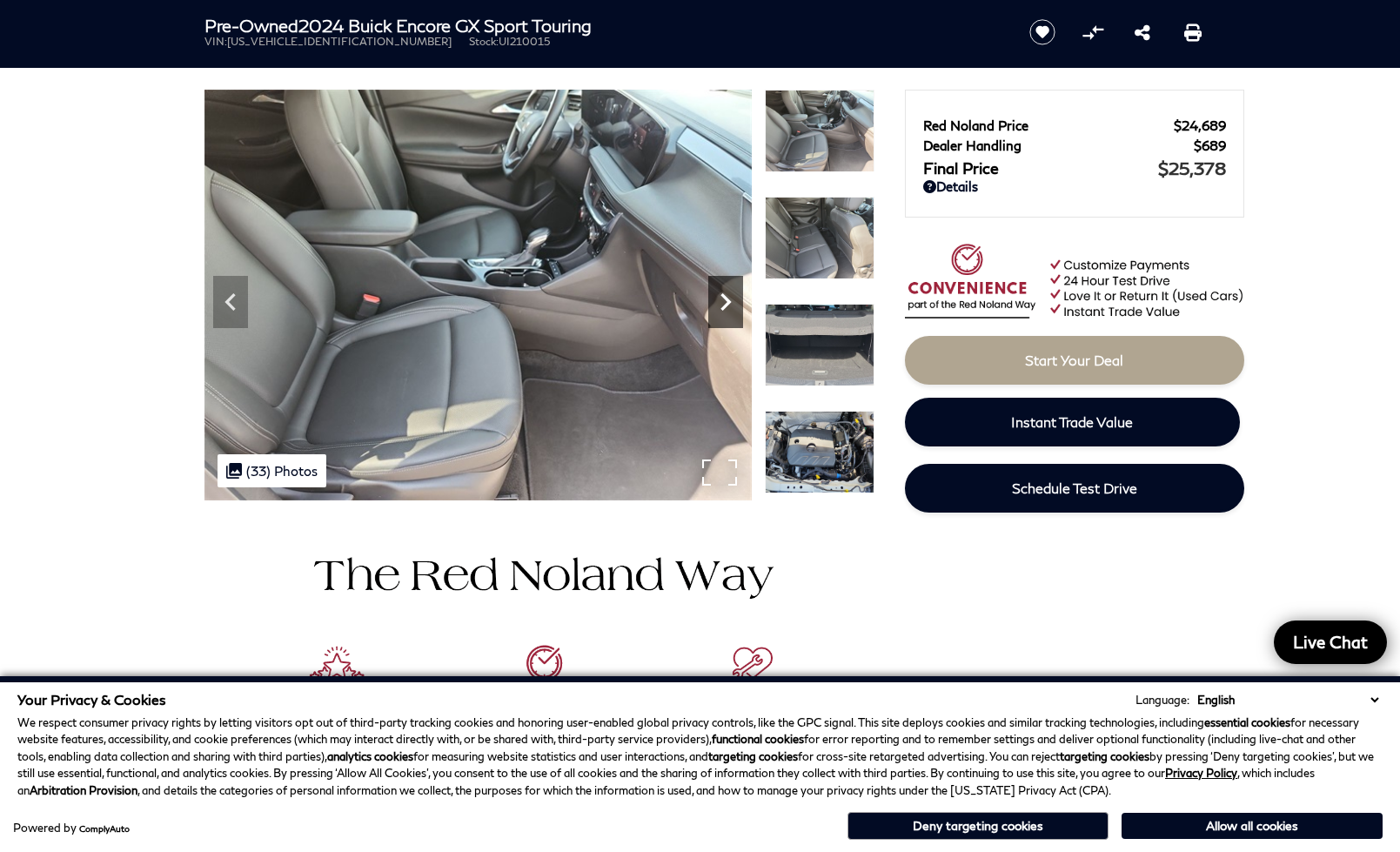
click at [725, 320] on div "Next" at bounding box center [726, 301] width 35 height 52
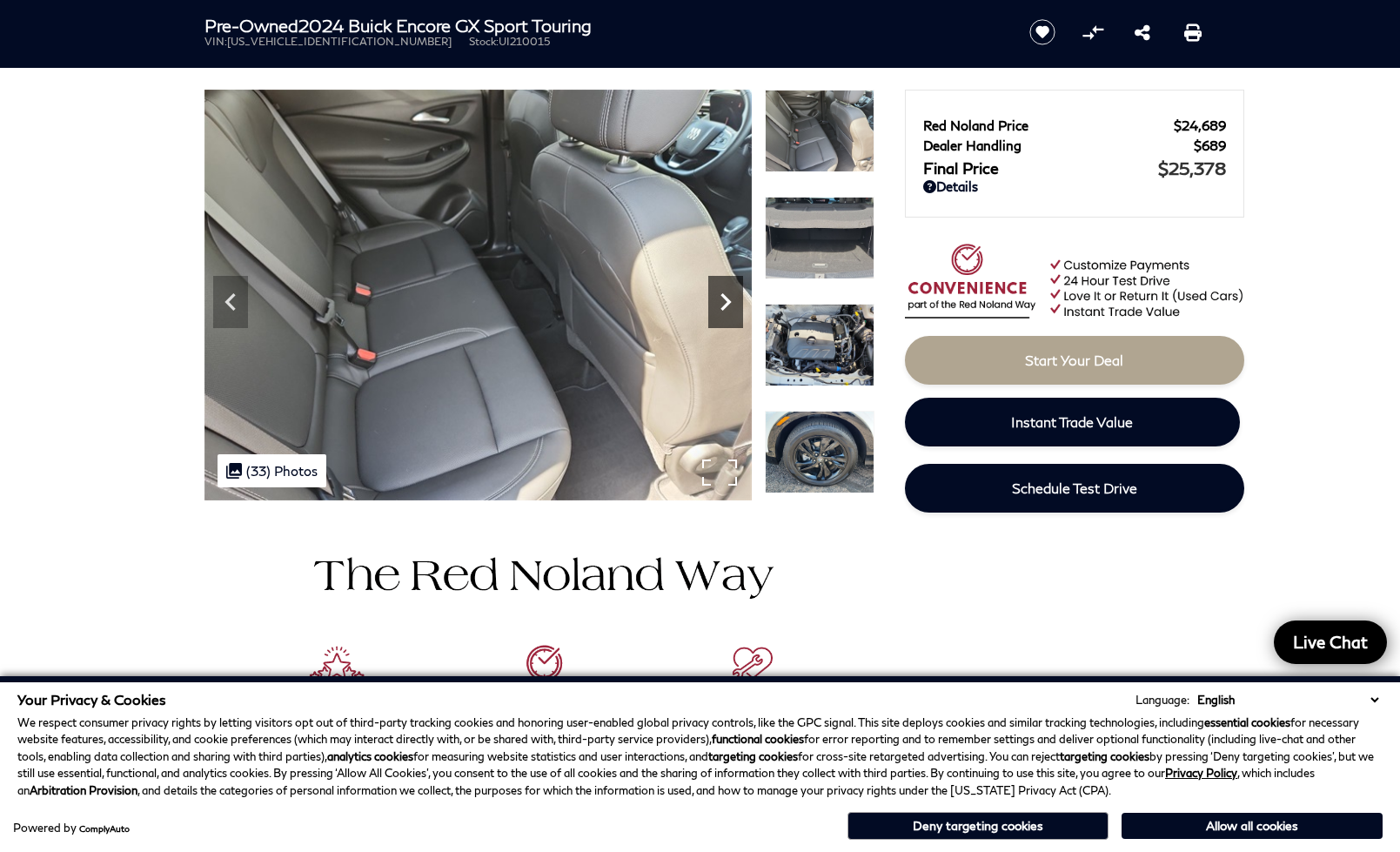
click at [725, 320] on div "Next" at bounding box center [726, 301] width 35 height 52
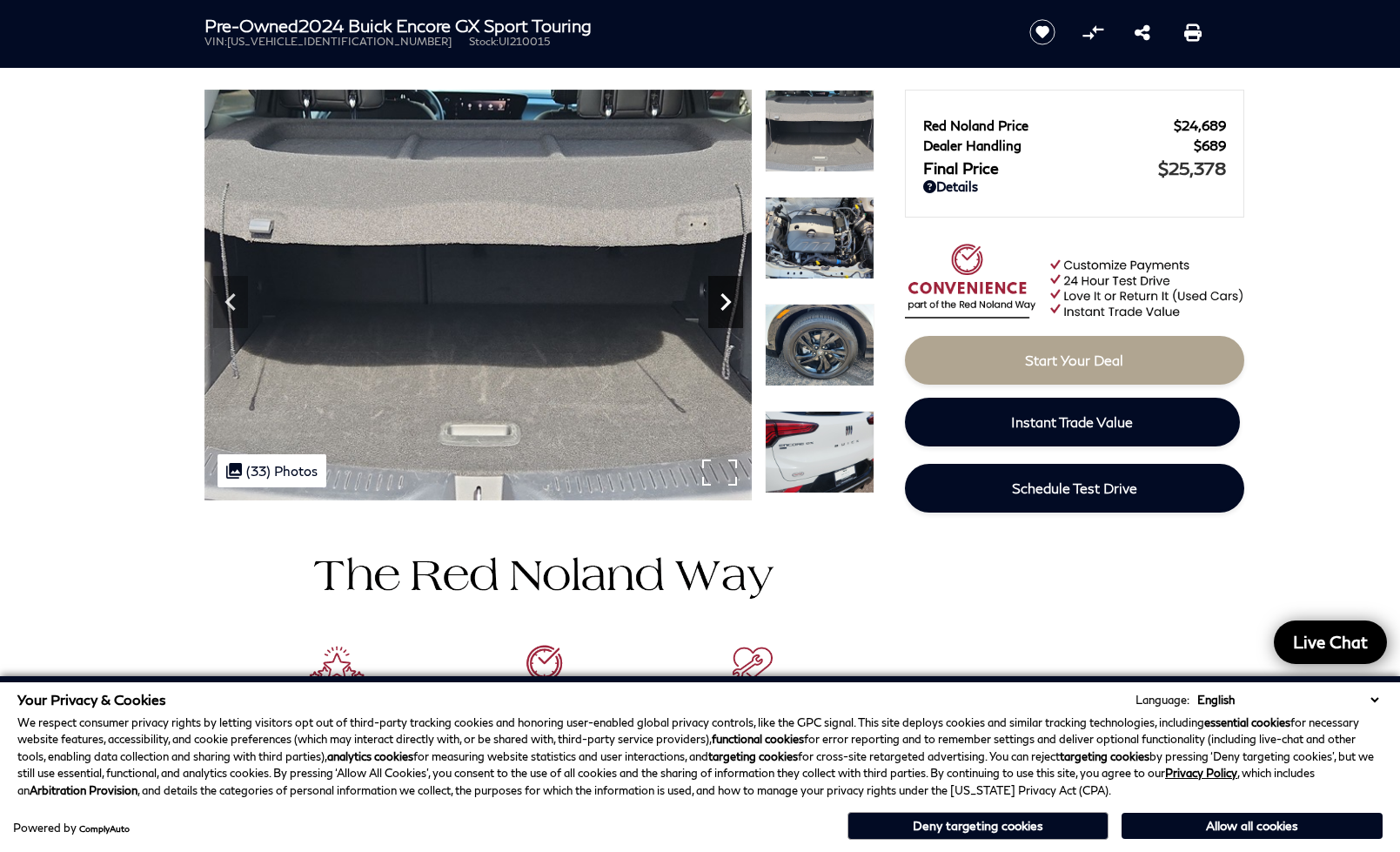
click at [721, 319] on icon "Next" at bounding box center [726, 302] width 35 height 35
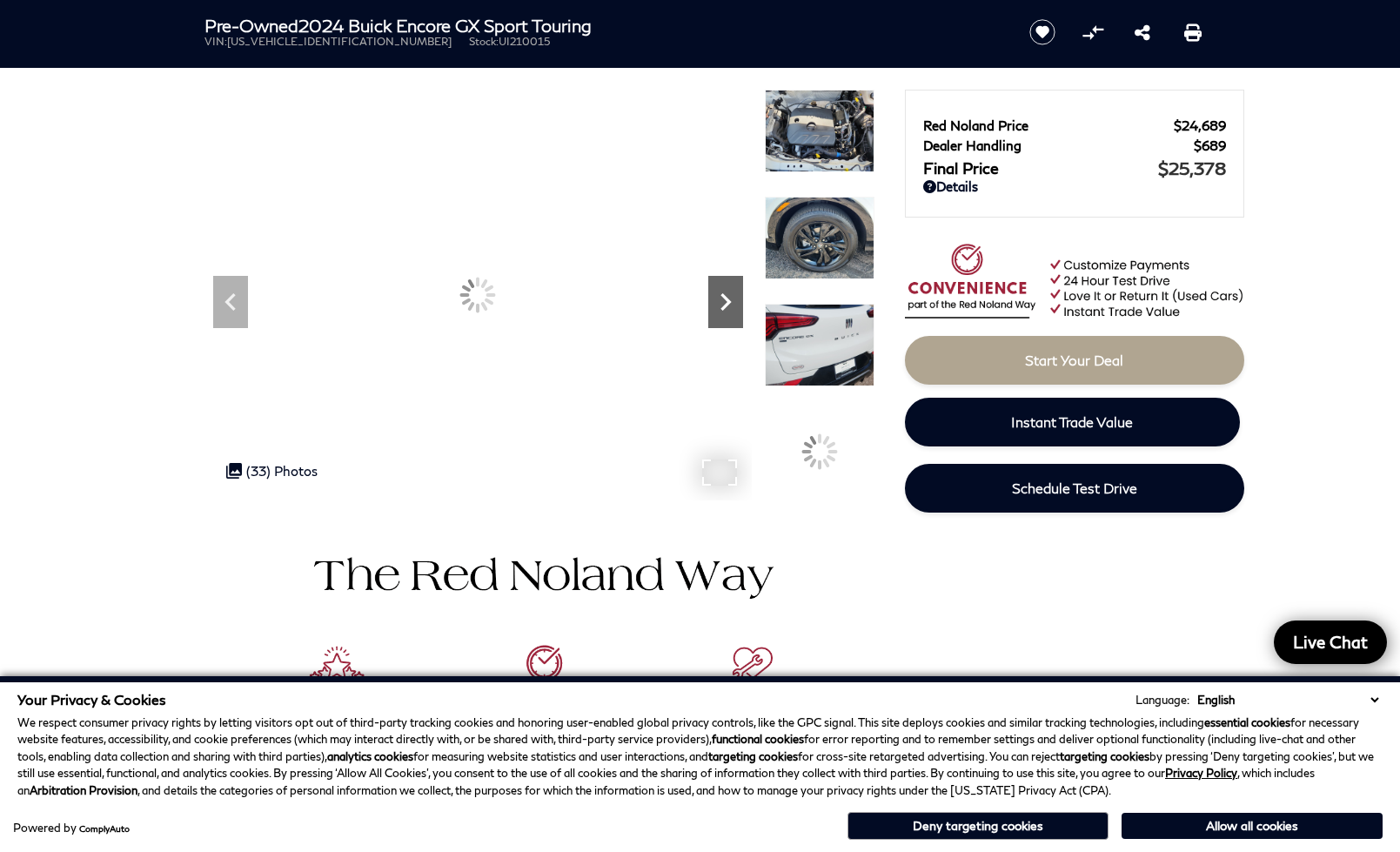
click at [721, 319] on icon "Next" at bounding box center [726, 302] width 35 height 35
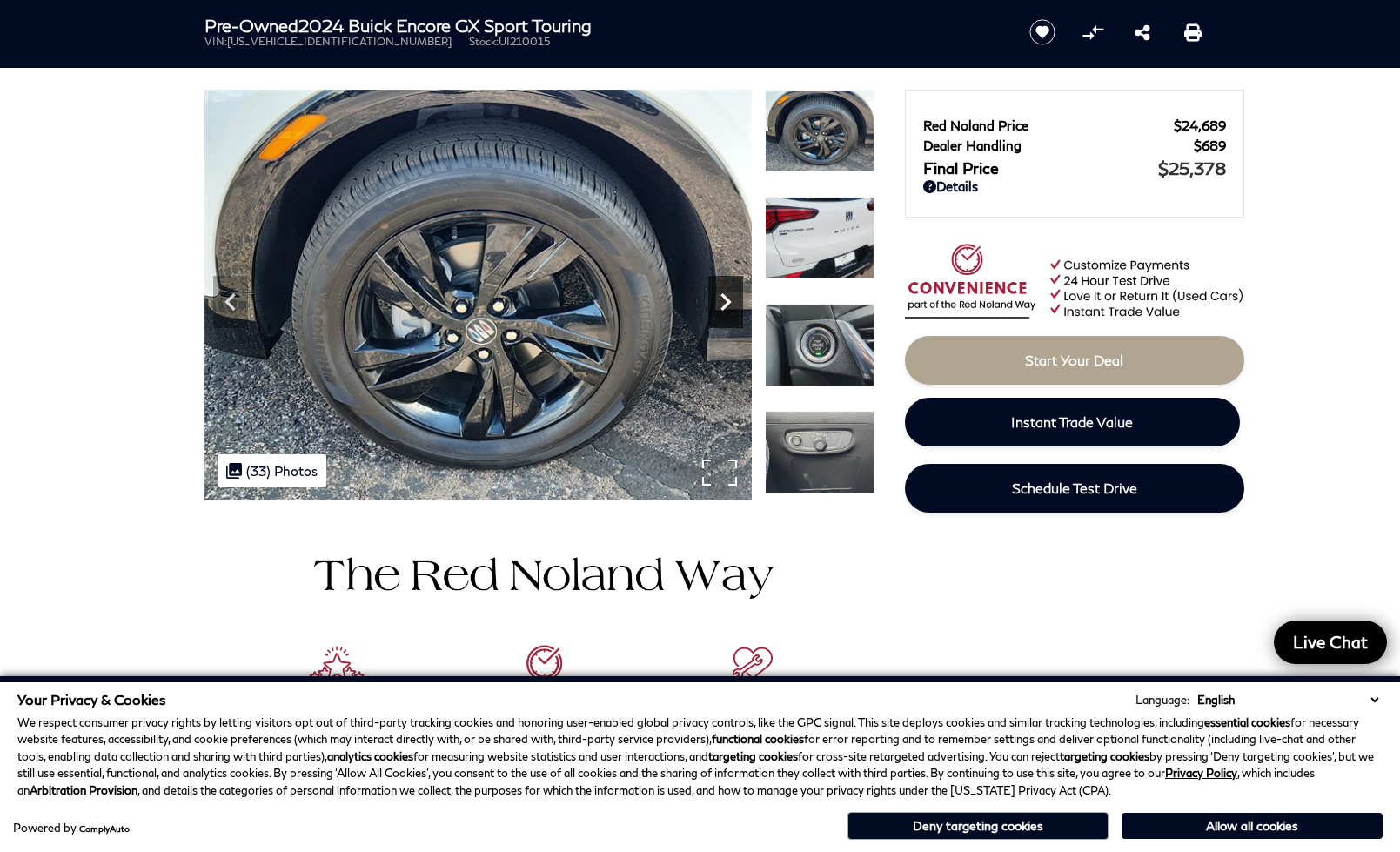
click at [721, 319] on icon "Next" at bounding box center [726, 302] width 35 height 35
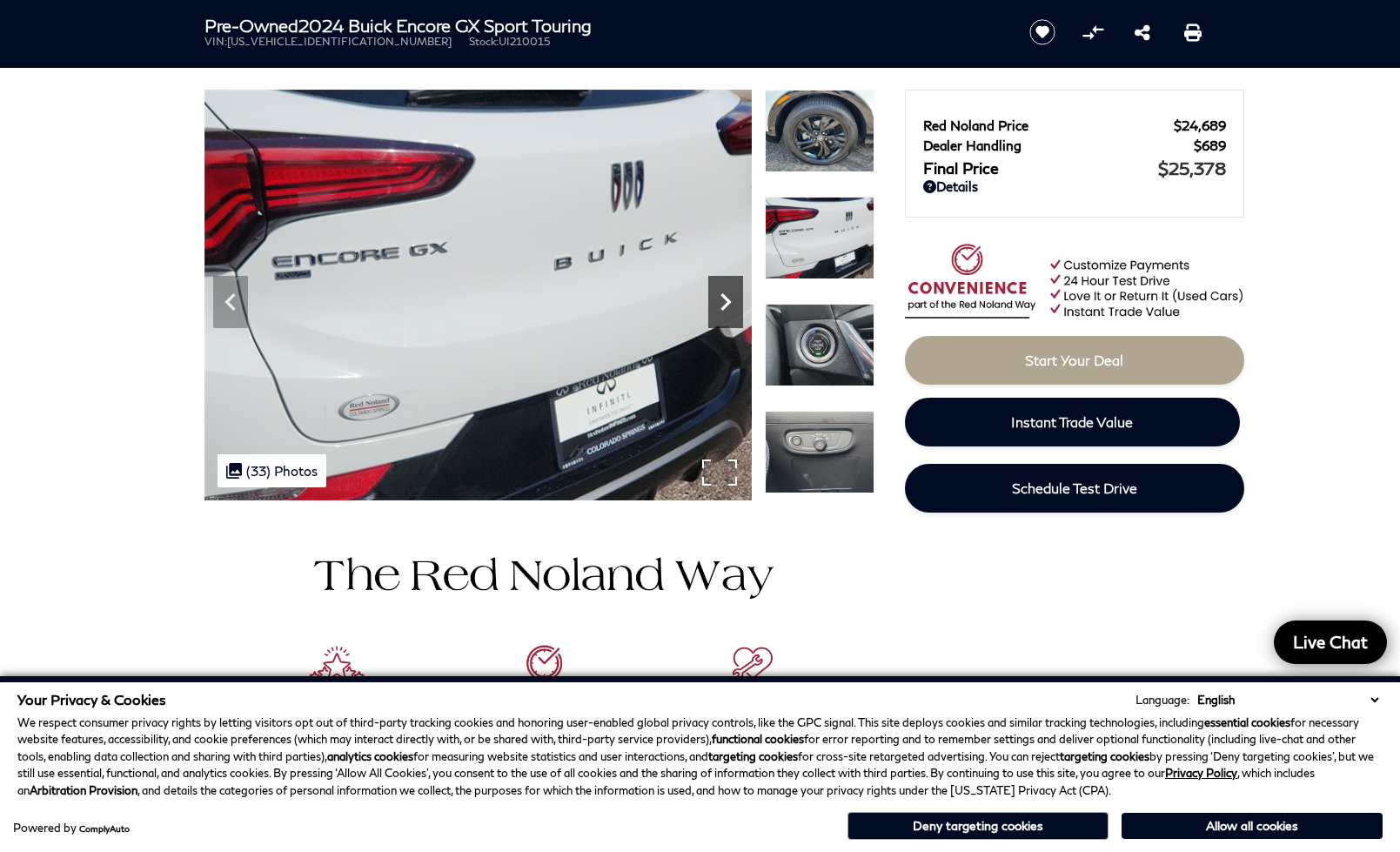
click at [721, 319] on icon "Next" at bounding box center [726, 302] width 35 height 35
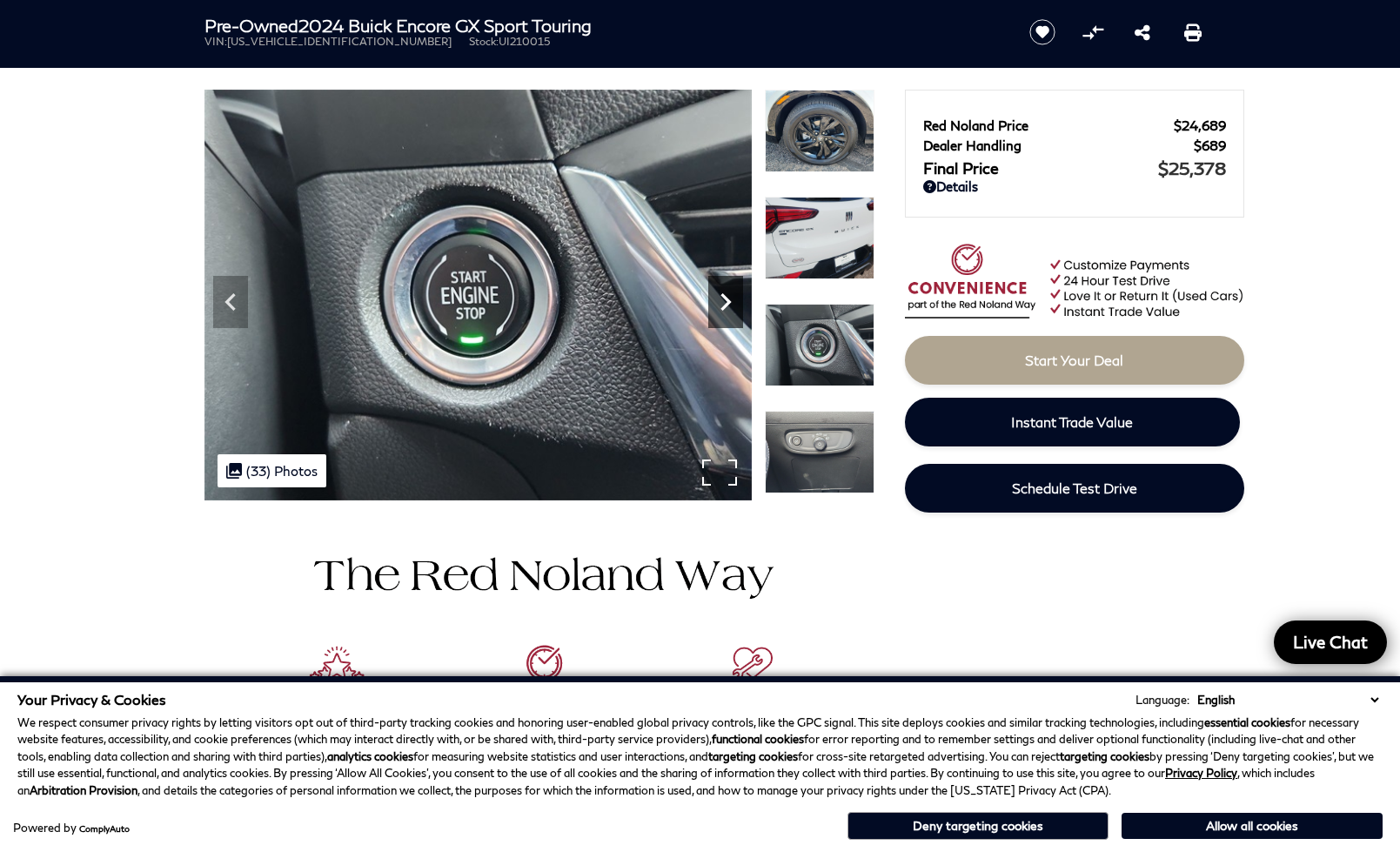
click at [721, 319] on icon "Next" at bounding box center [726, 302] width 35 height 35
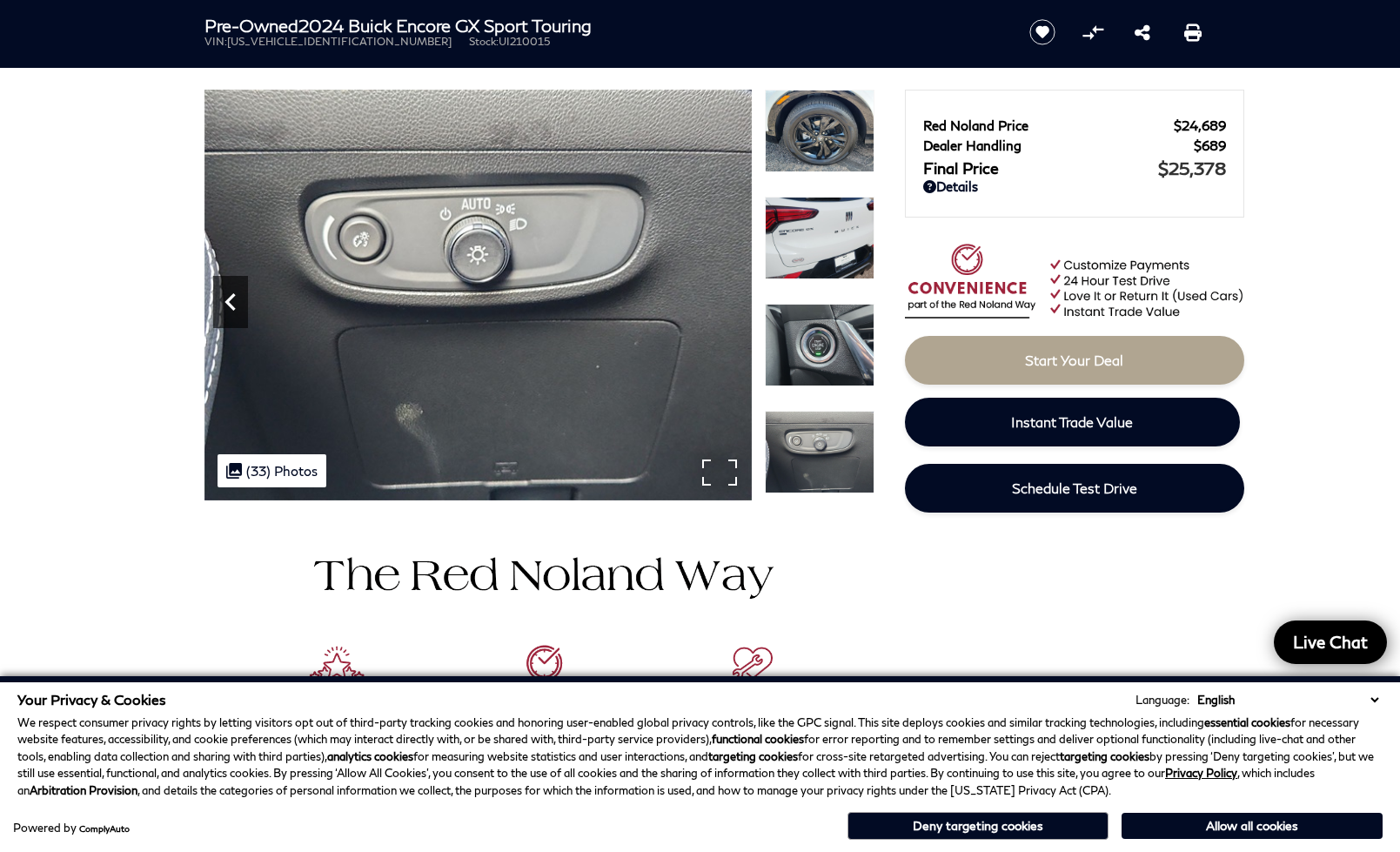
click at [235, 298] on icon "Previous" at bounding box center [231, 302] width 35 height 35
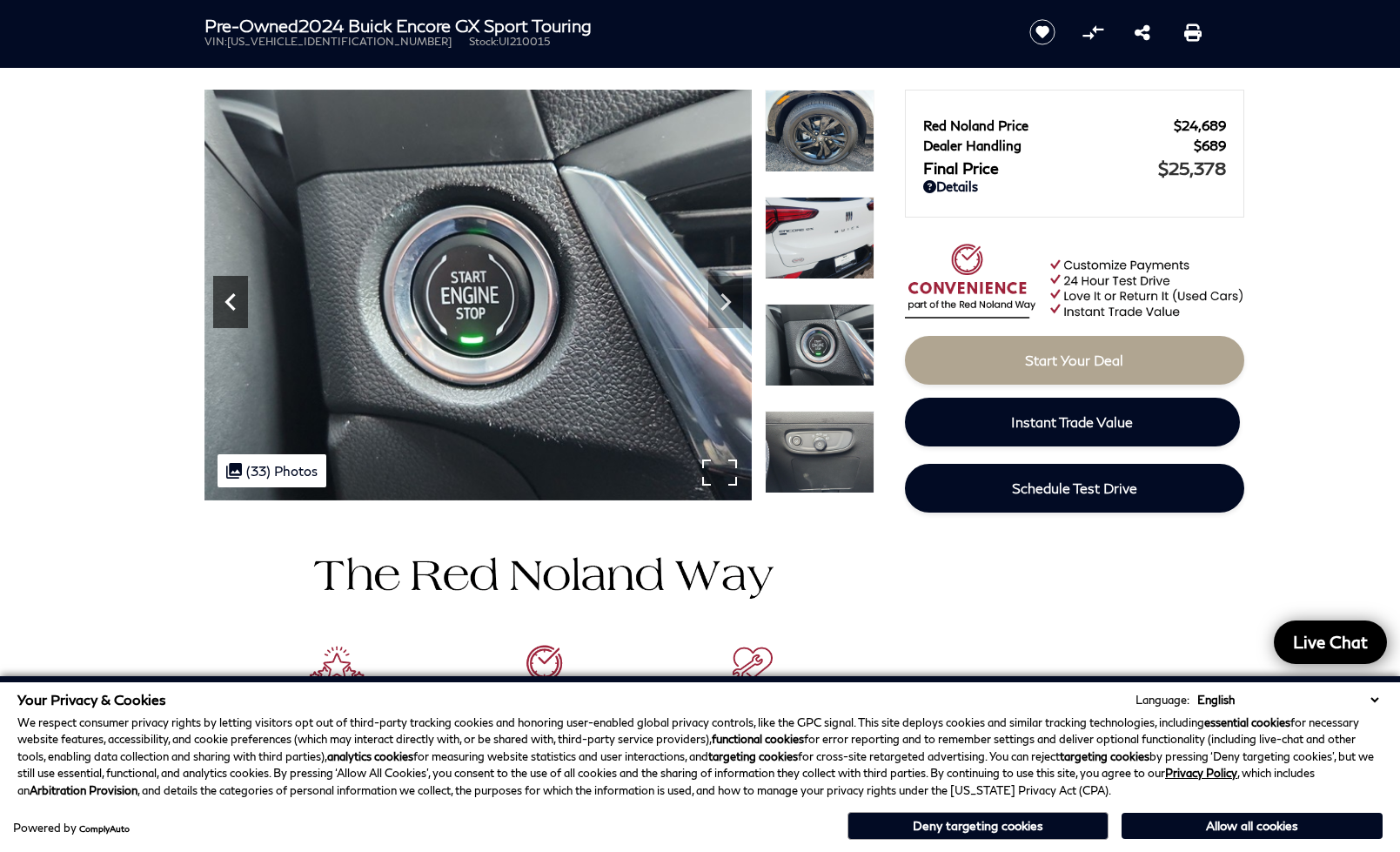
click at [235, 298] on icon "Previous" at bounding box center [231, 302] width 35 height 35
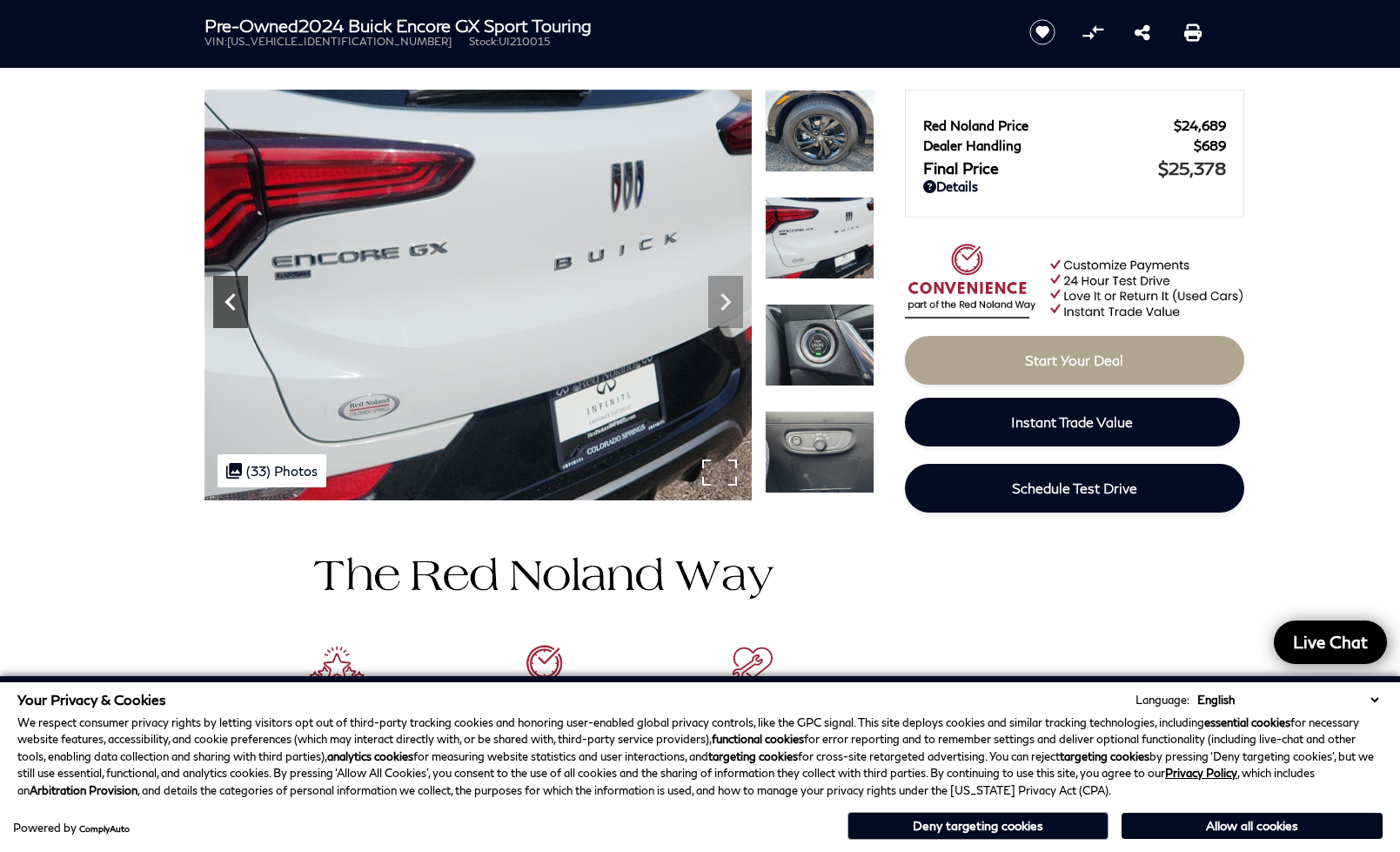
click at [235, 298] on icon "Previous" at bounding box center [231, 302] width 35 height 35
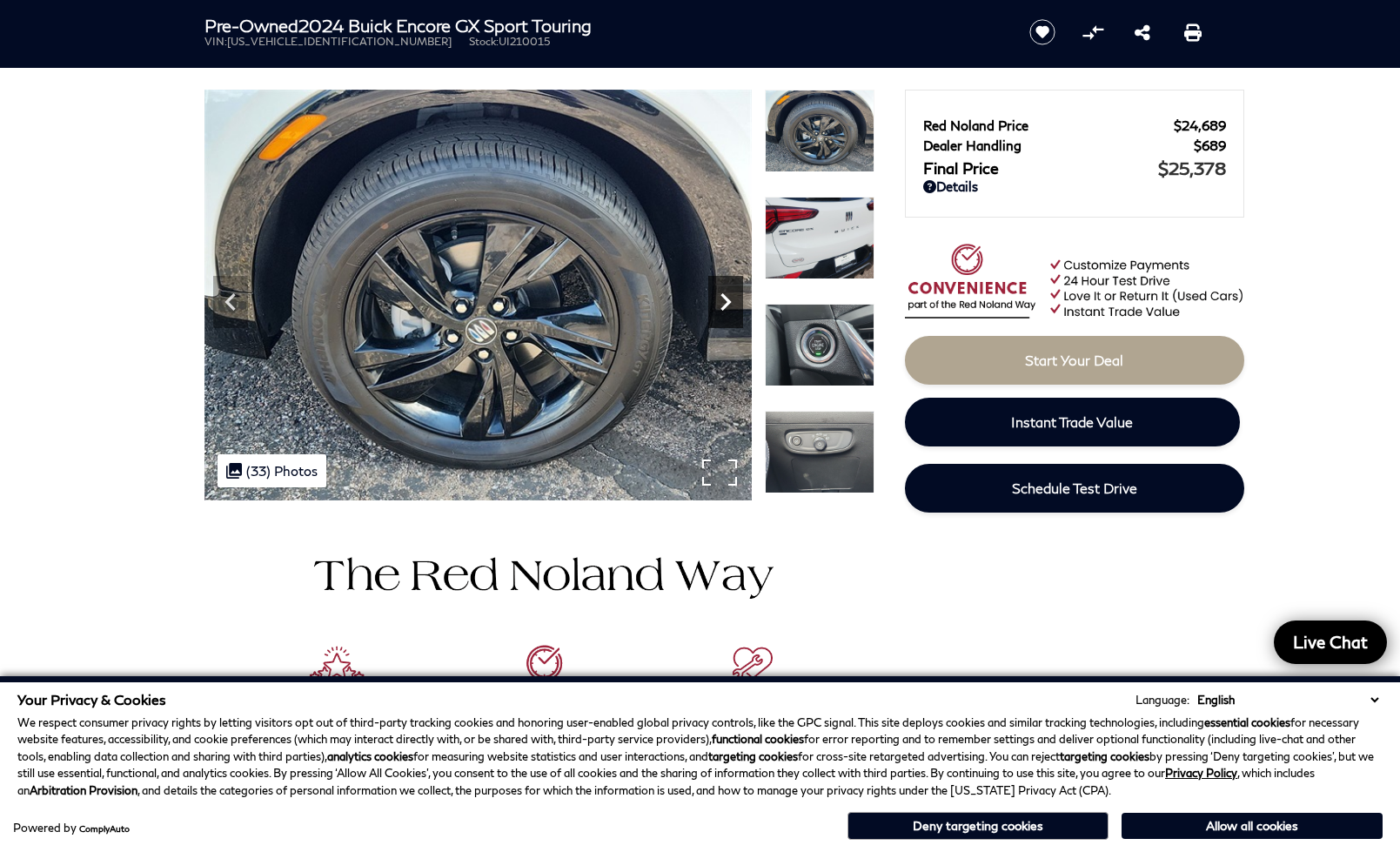
click at [722, 303] on icon "Next" at bounding box center [726, 302] width 35 height 35
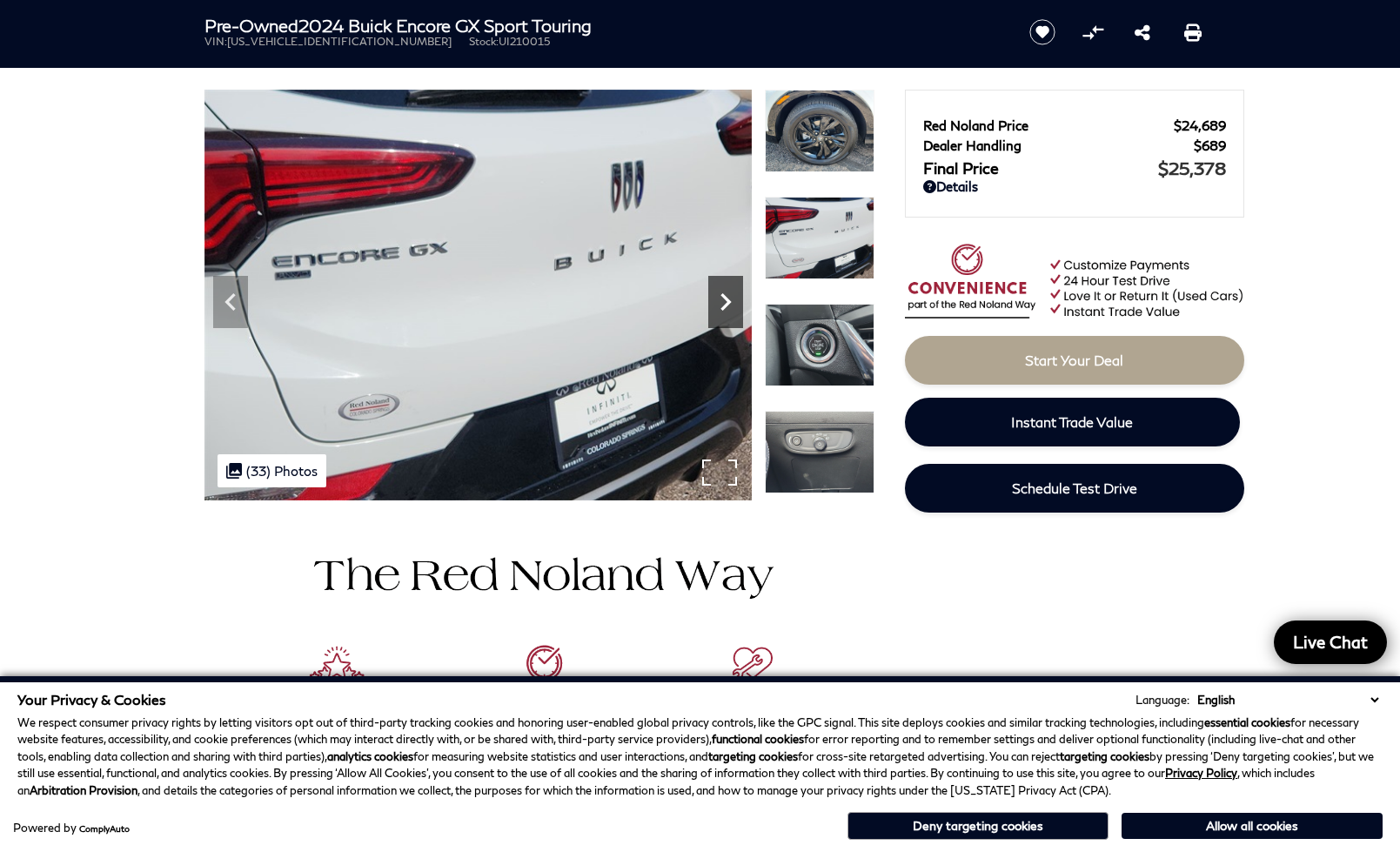
click at [722, 303] on icon "Next" at bounding box center [726, 302] width 35 height 35
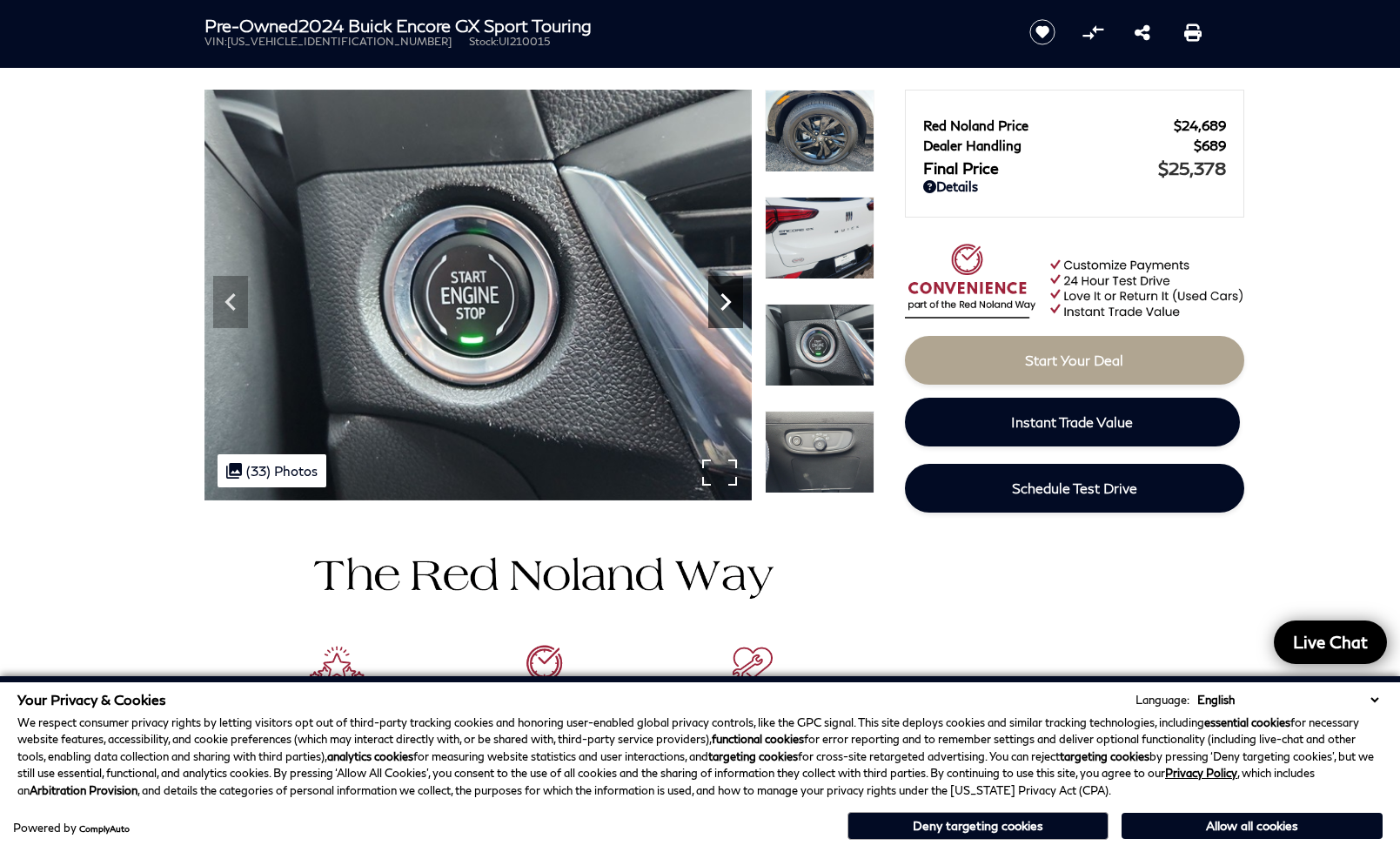
click at [727, 305] on icon "Next" at bounding box center [726, 301] width 10 height 17
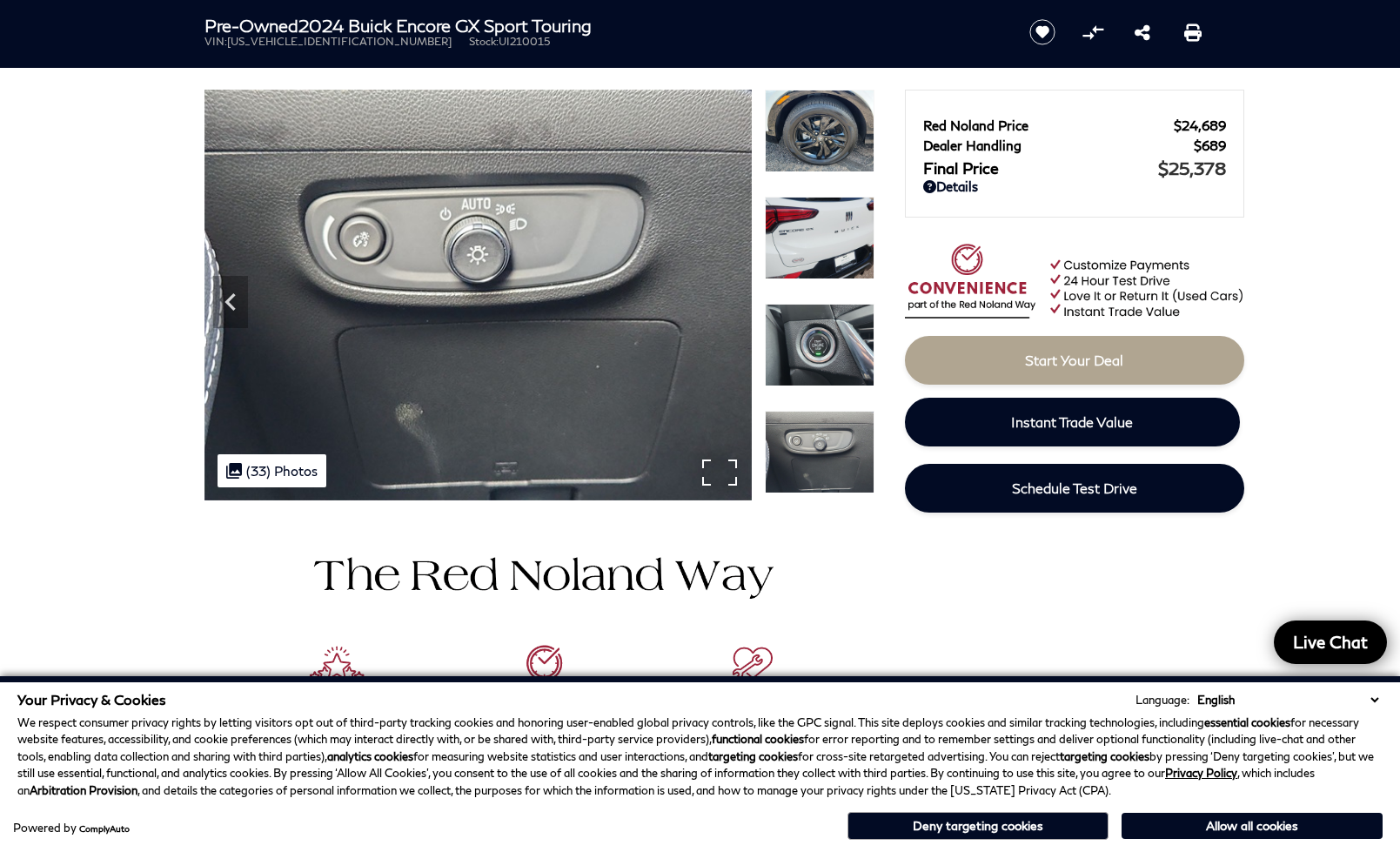
click at [727, 305] on img at bounding box center [478, 295] width 548 height 410
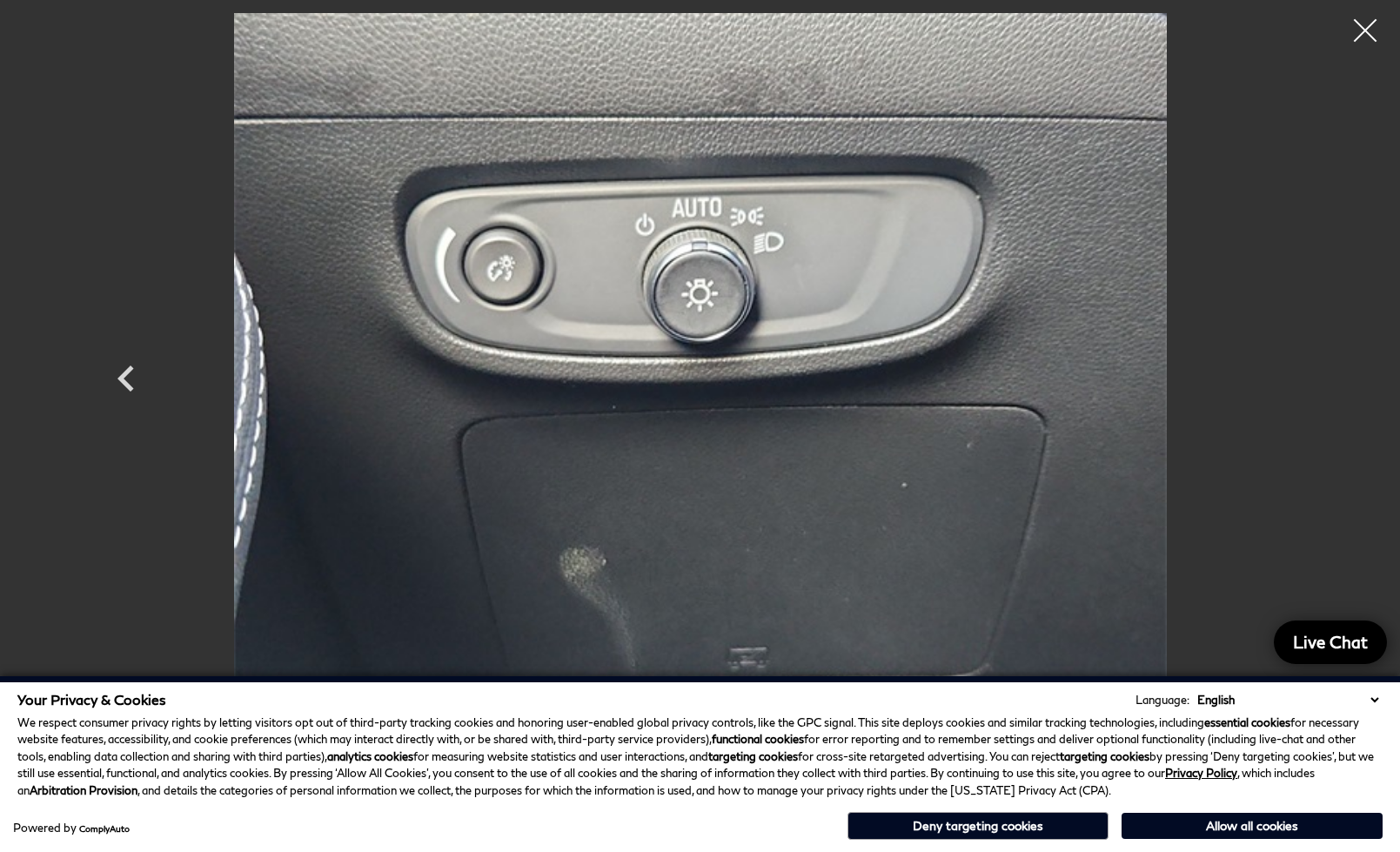
click at [1362, 26] on div at bounding box center [1366, 31] width 46 height 46
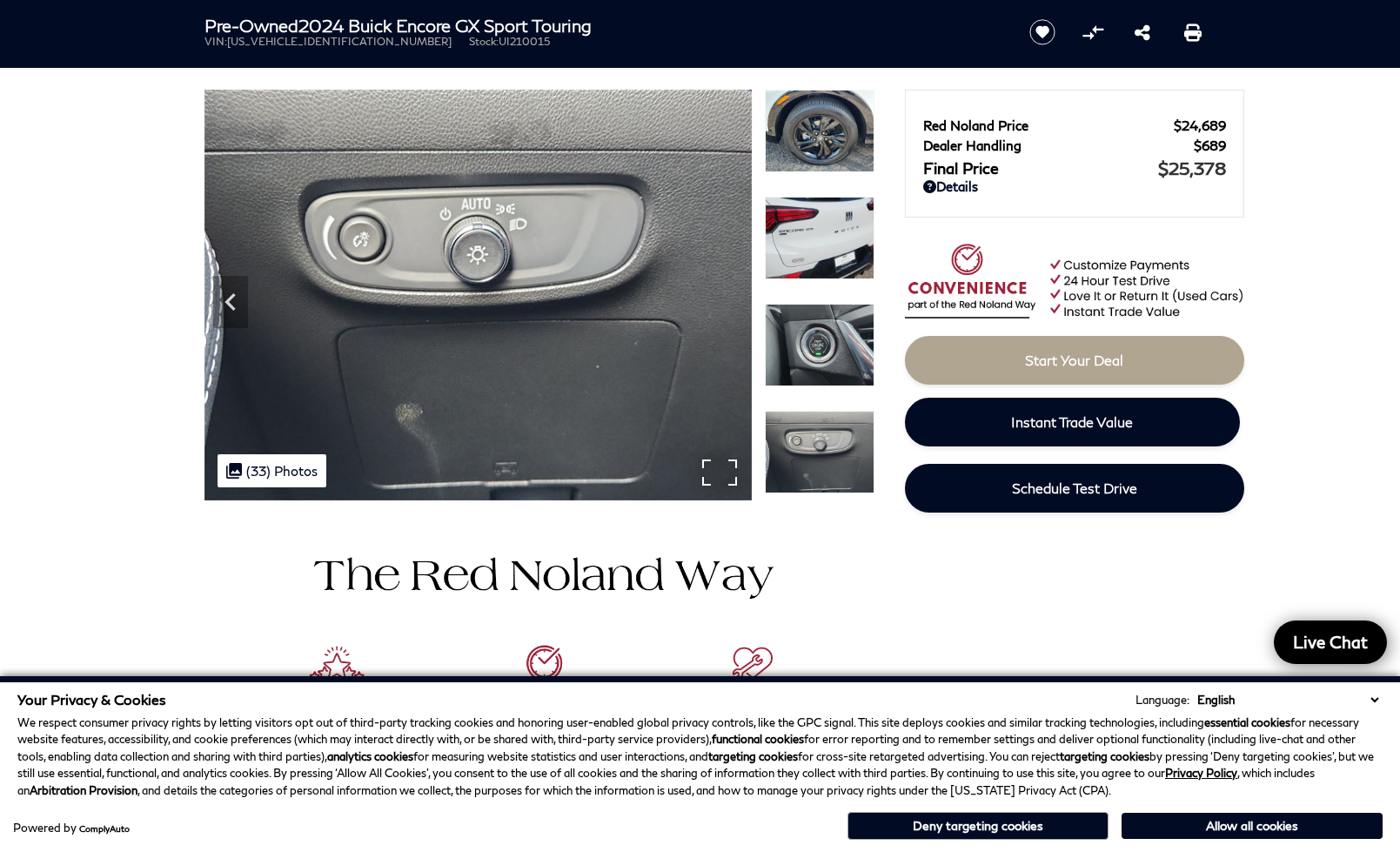
click at [722, 309] on img at bounding box center [478, 295] width 548 height 410
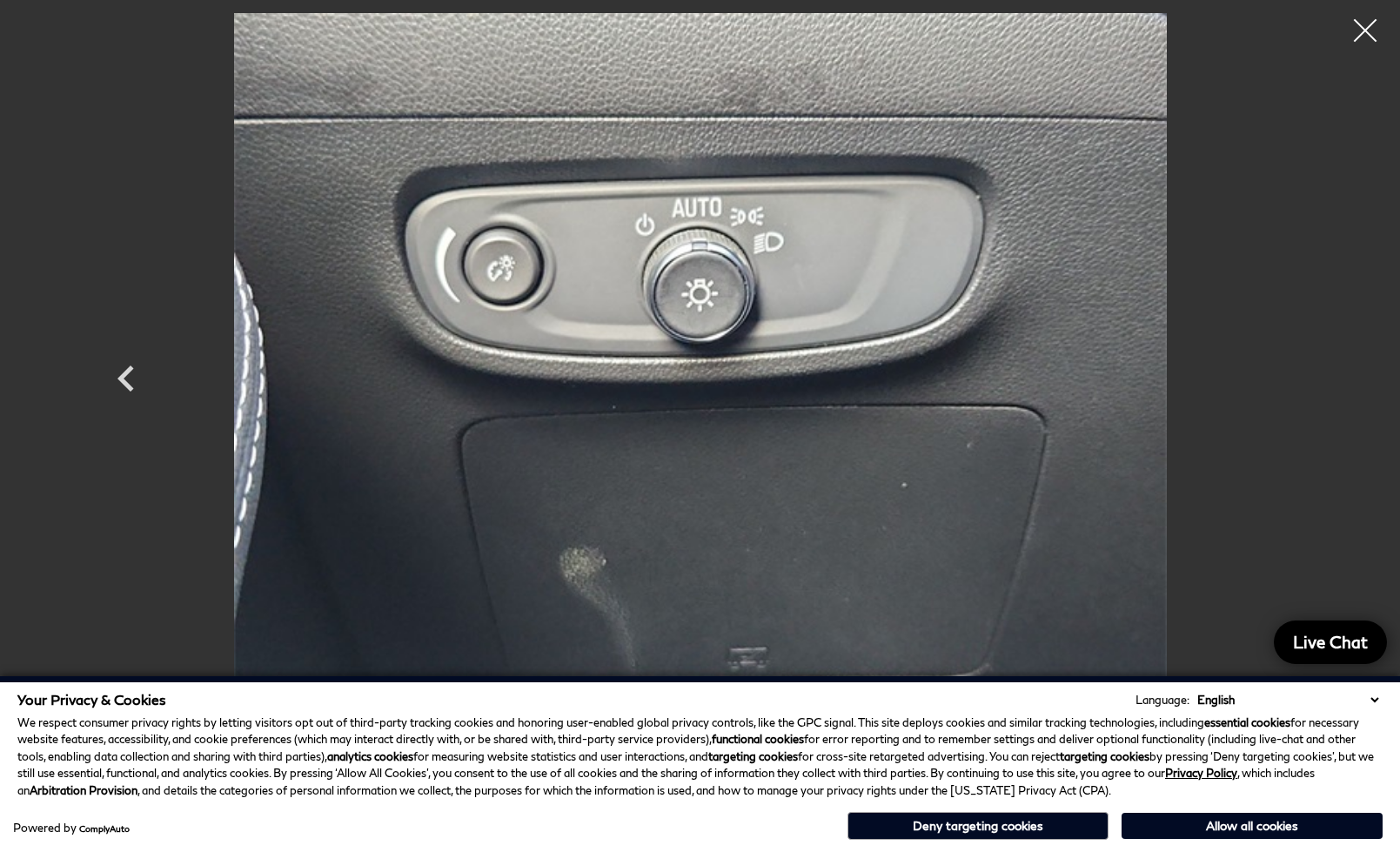
click at [1373, 29] on div at bounding box center [1366, 31] width 46 height 46
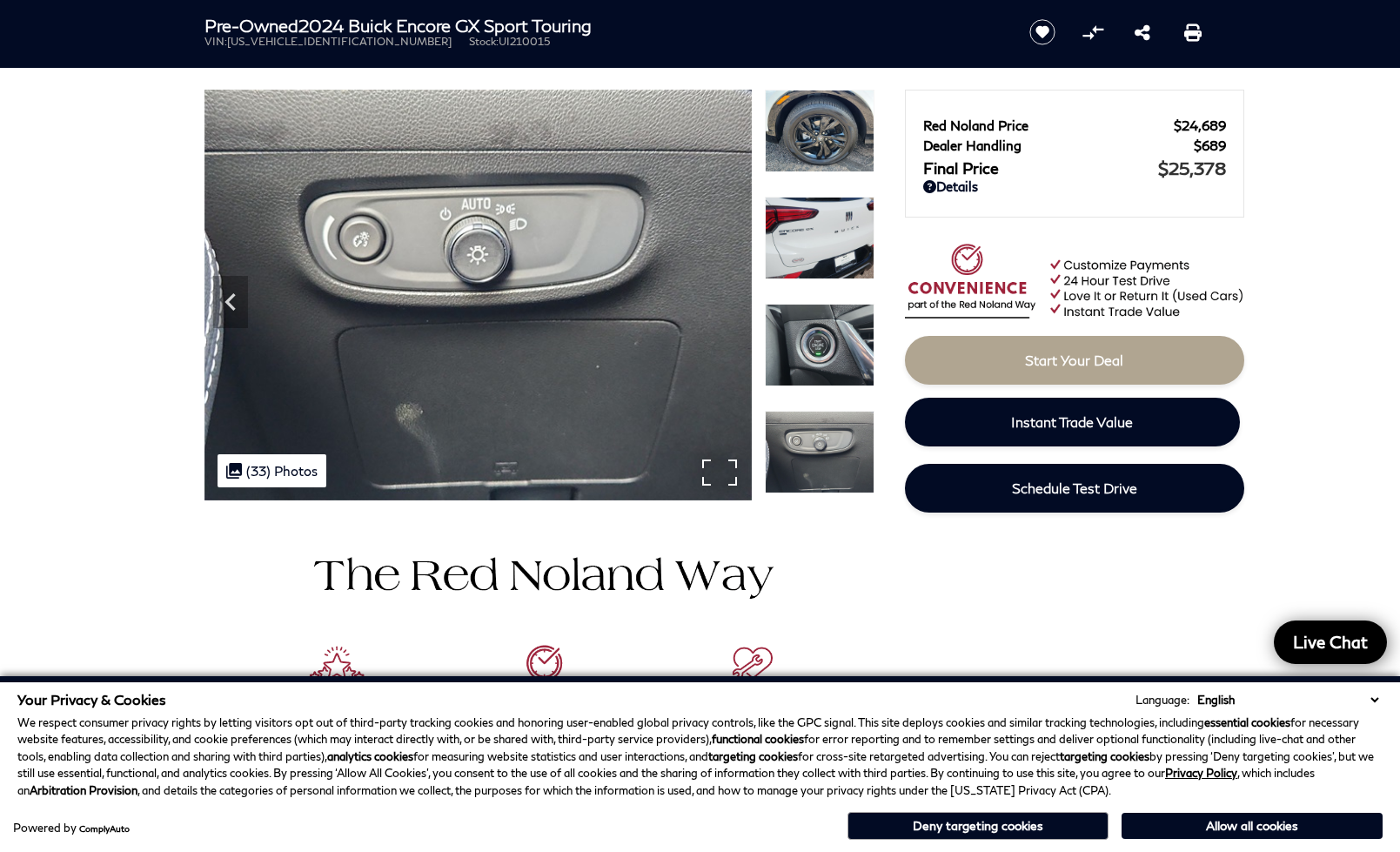
click at [733, 308] on img at bounding box center [478, 295] width 548 height 410
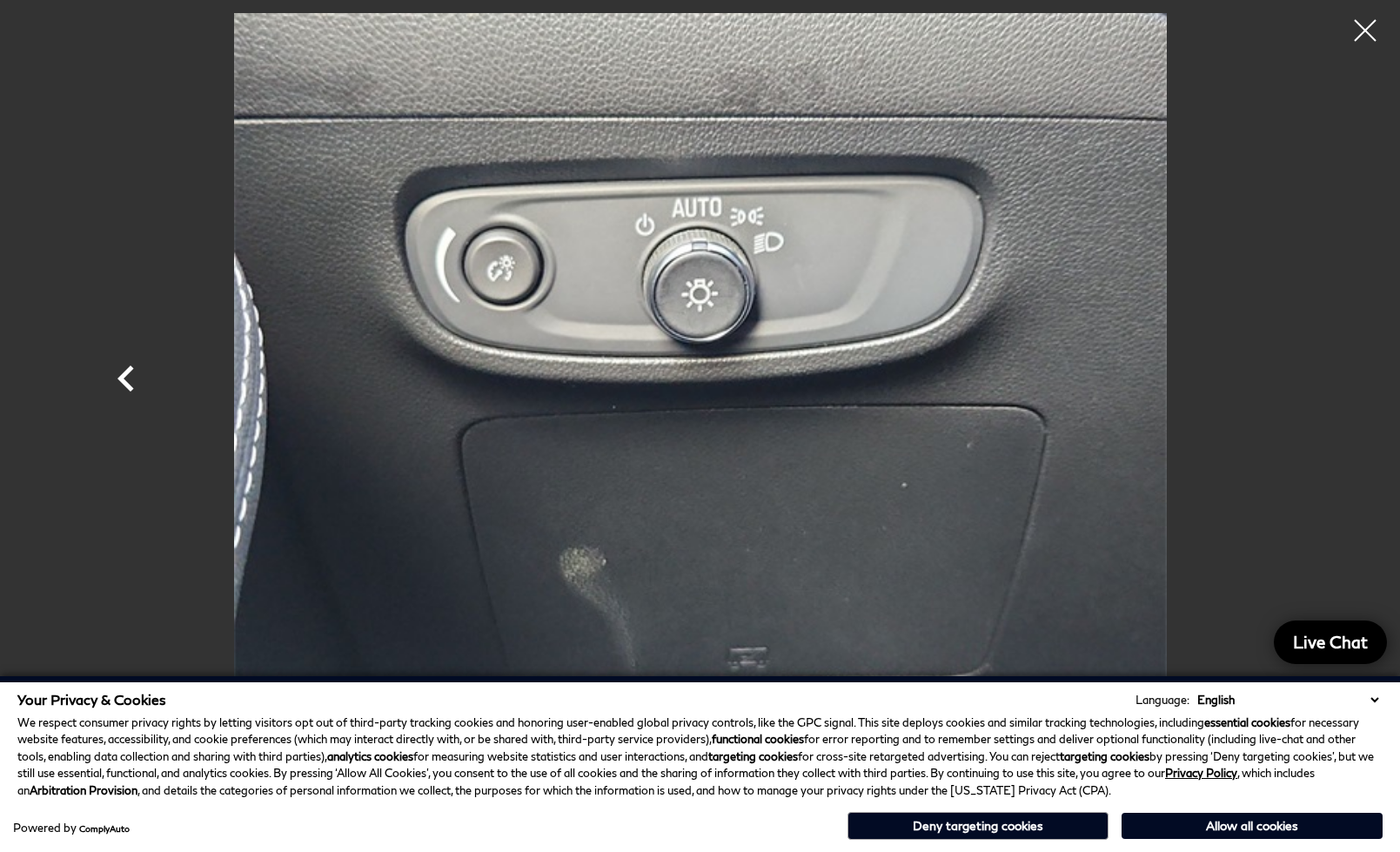
click at [113, 378] on icon "Previous" at bounding box center [126, 378] width 52 height 52
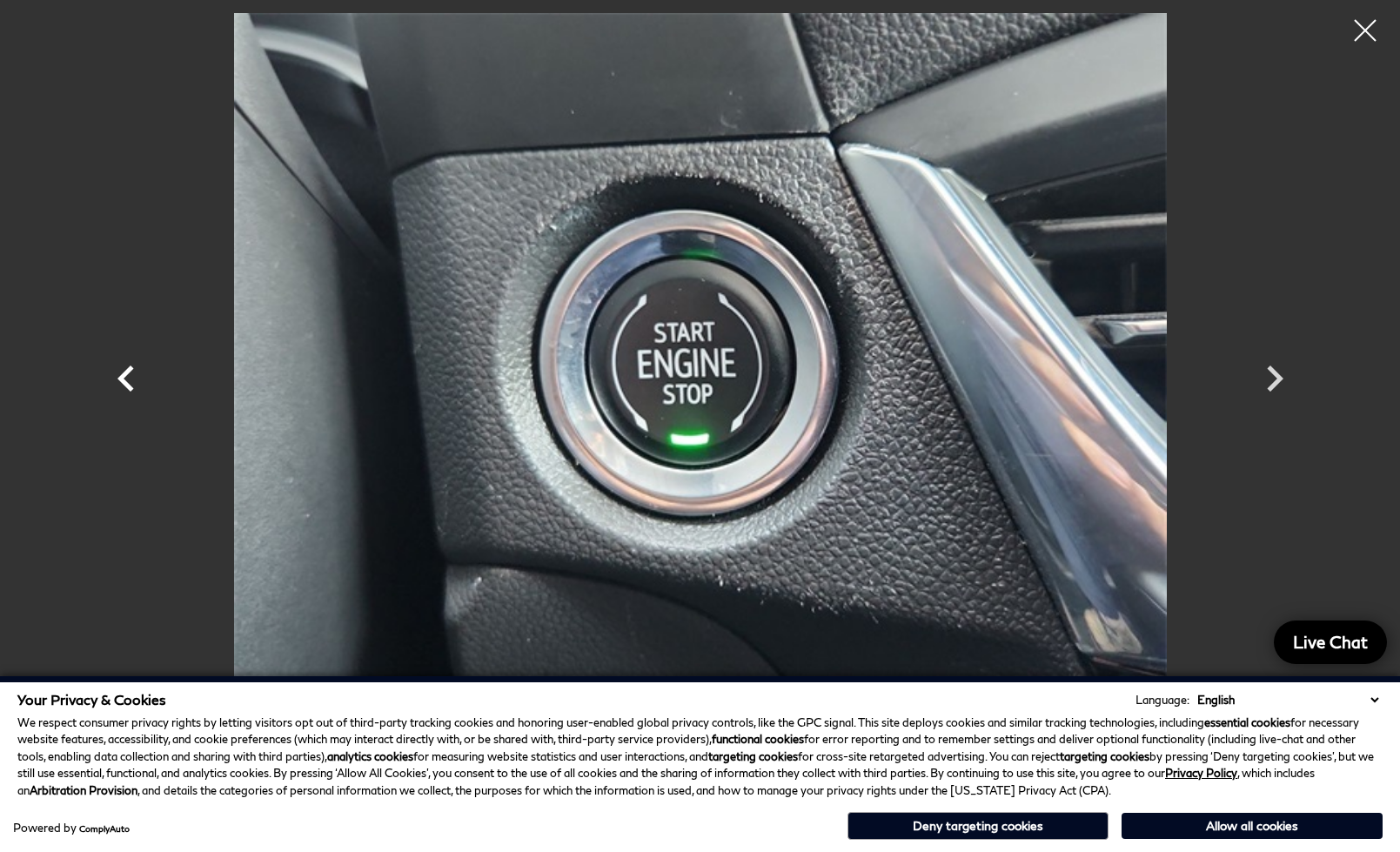
click at [113, 378] on icon "Previous" at bounding box center [126, 378] width 52 height 52
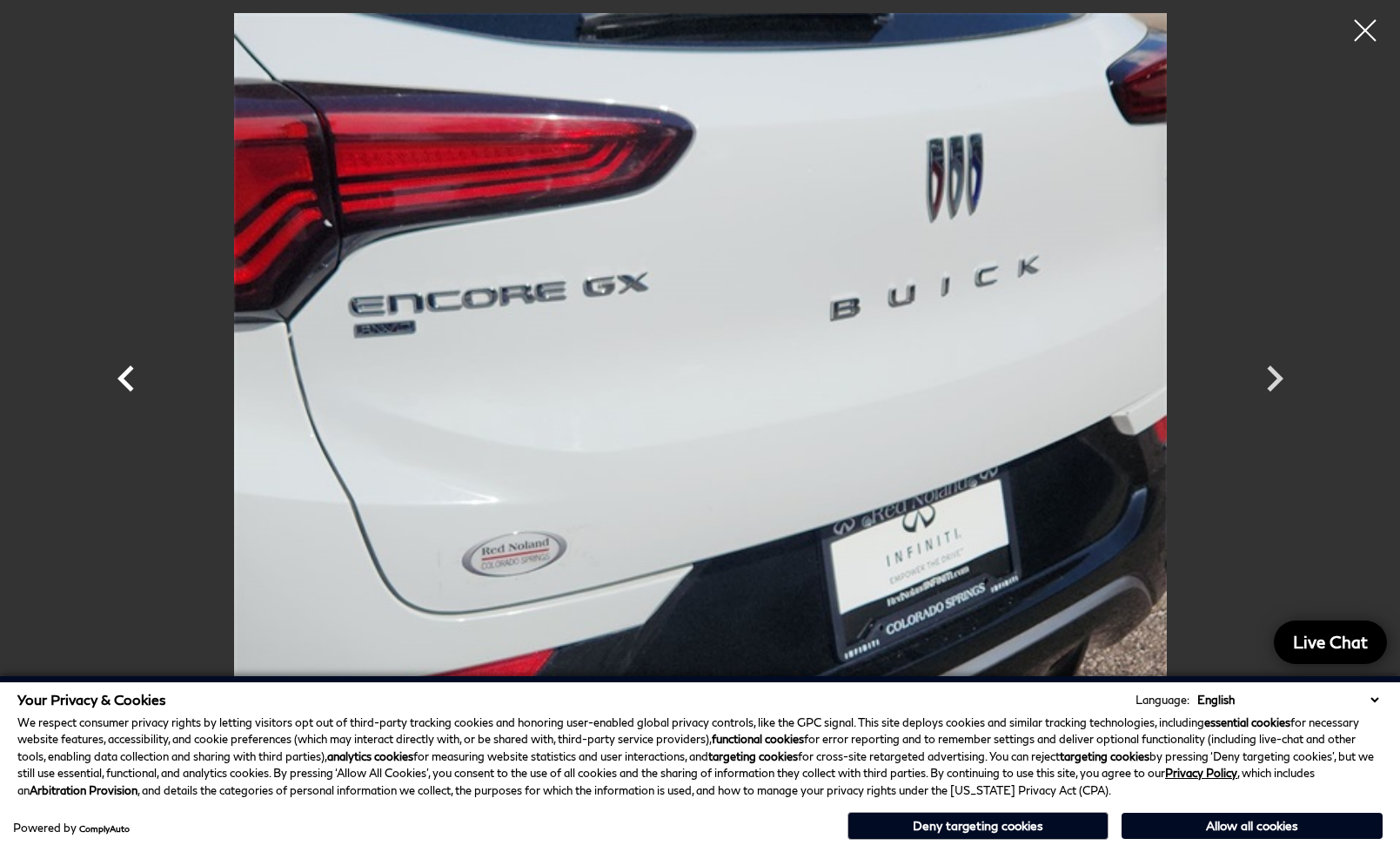
click at [113, 378] on icon "Previous" at bounding box center [126, 378] width 52 height 52
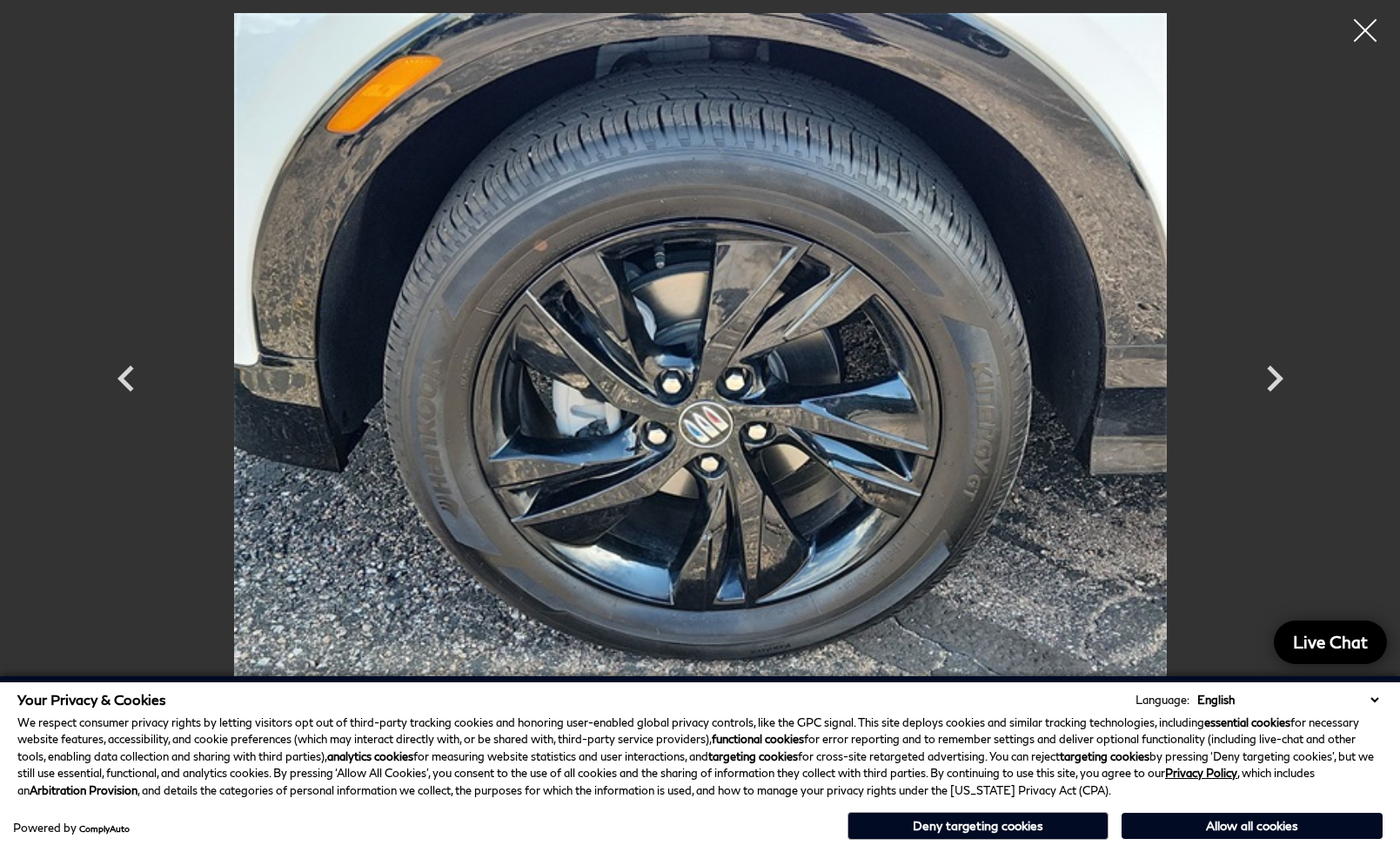
click at [1365, 27] on div at bounding box center [1366, 31] width 46 height 46
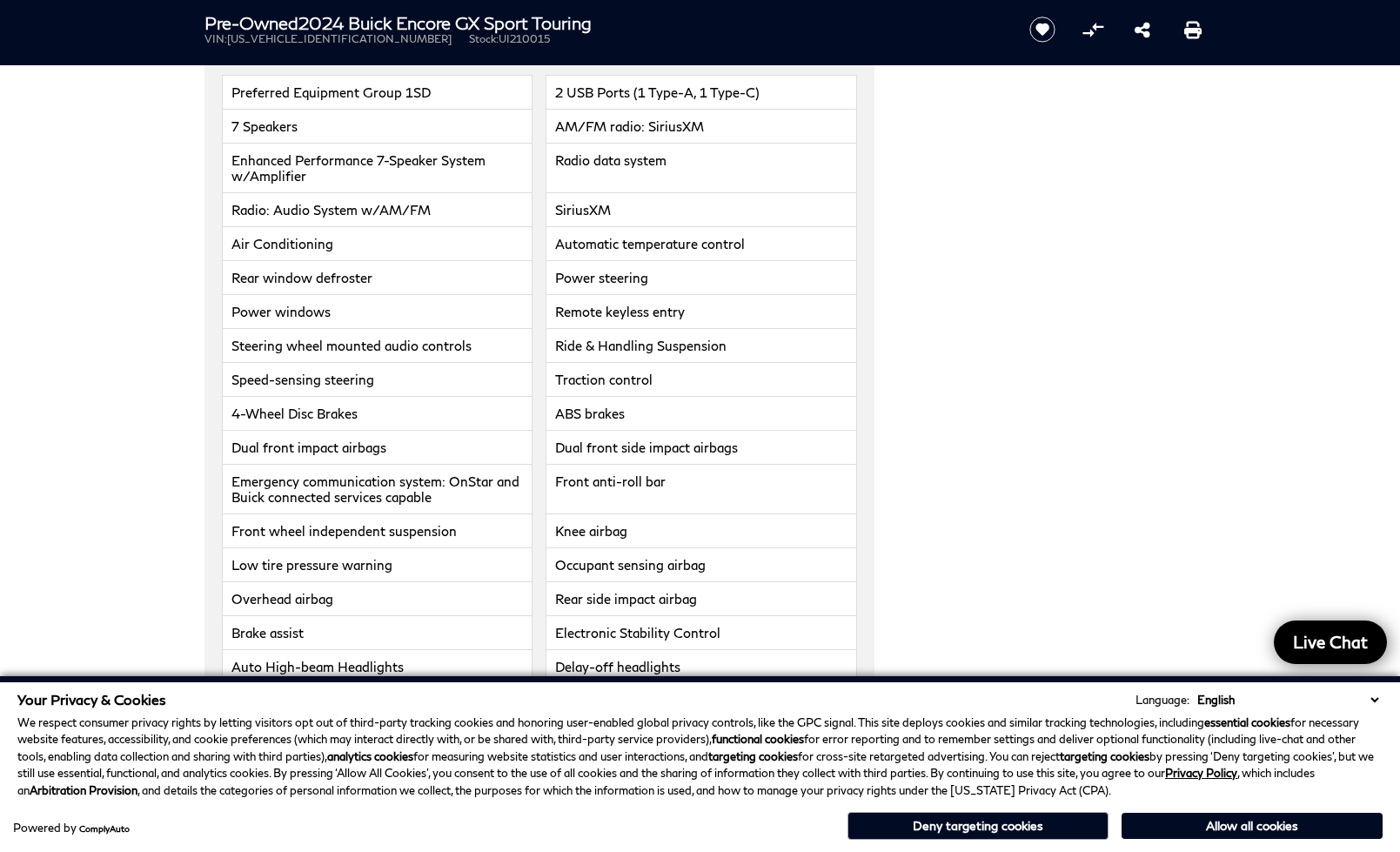
scroll to position [3304, 0]
